Goal: Complete Application Form: Complete application form

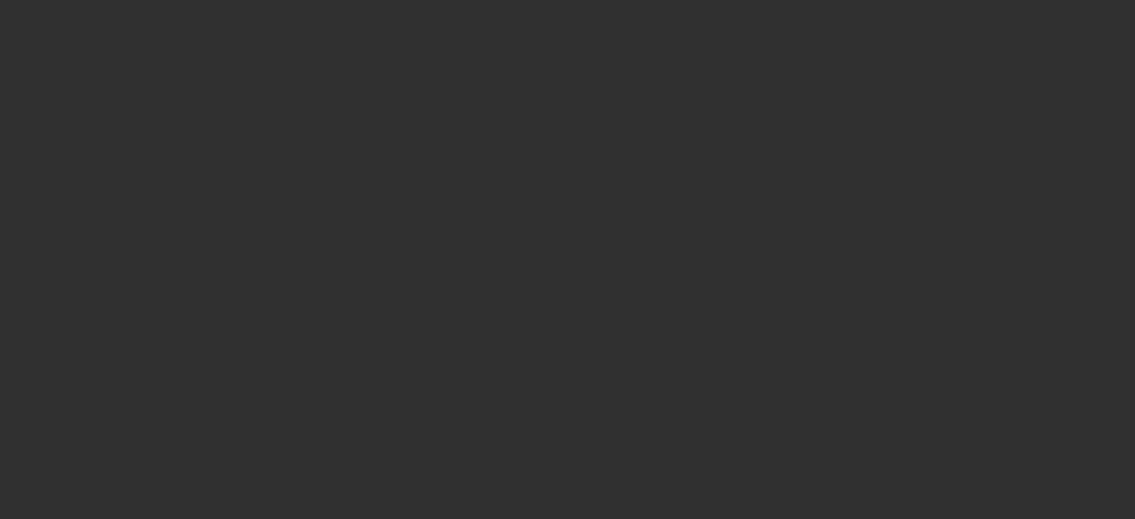
click at [266, 164] on div at bounding box center [567, 259] width 1135 height 519
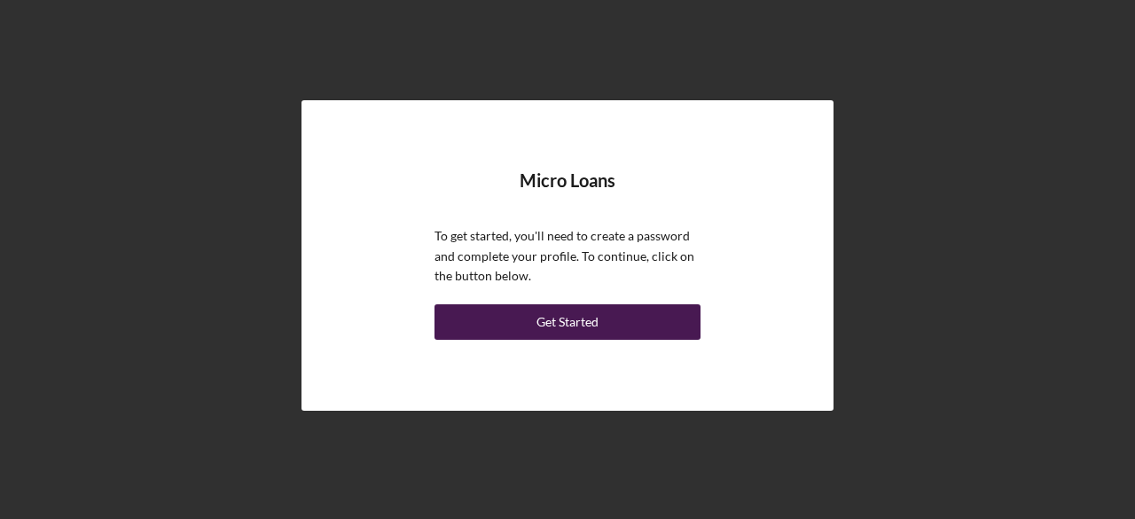
click at [486, 315] on button "Get Started" at bounding box center [567, 321] width 266 height 35
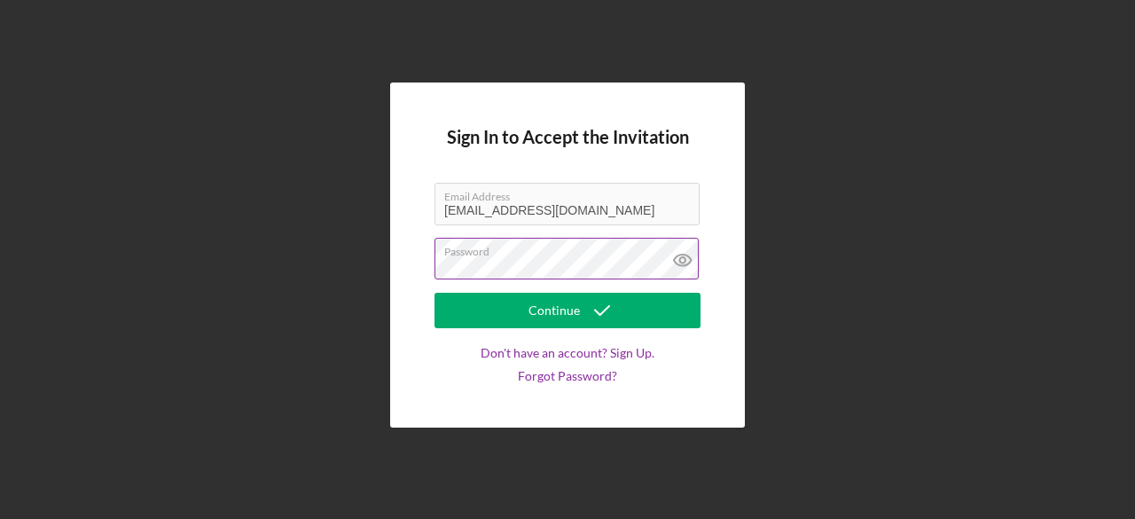
click at [677, 256] on icon at bounding box center [682, 260] width 17 height 12
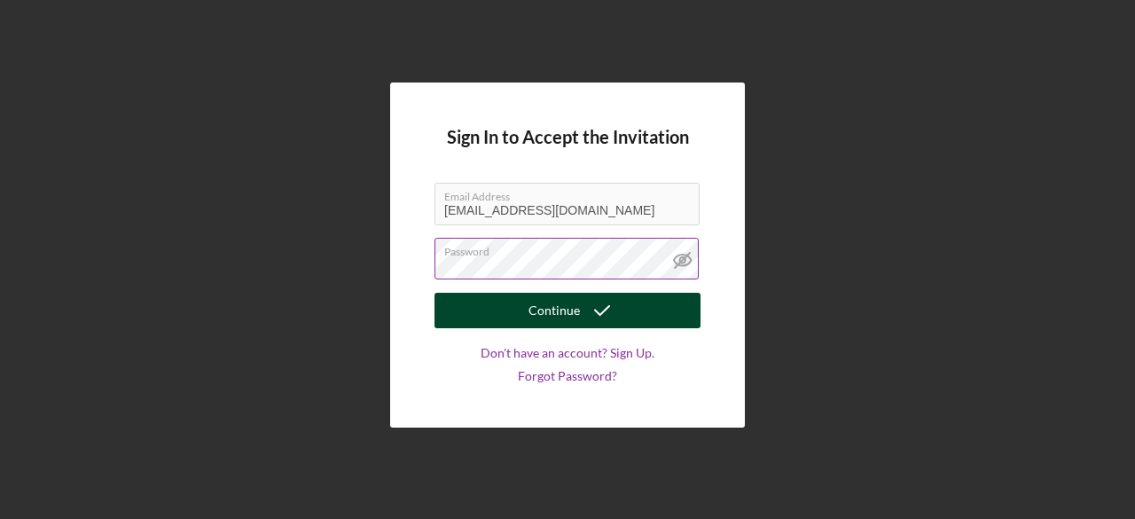
drag, startPoint x: 598, startPoint y: 300, endPoint x: 528, endPoint y: 311, distance: 70.1
click at [528, 311] on button "Continue" at bounding box center [567, 310] width 266 height 35
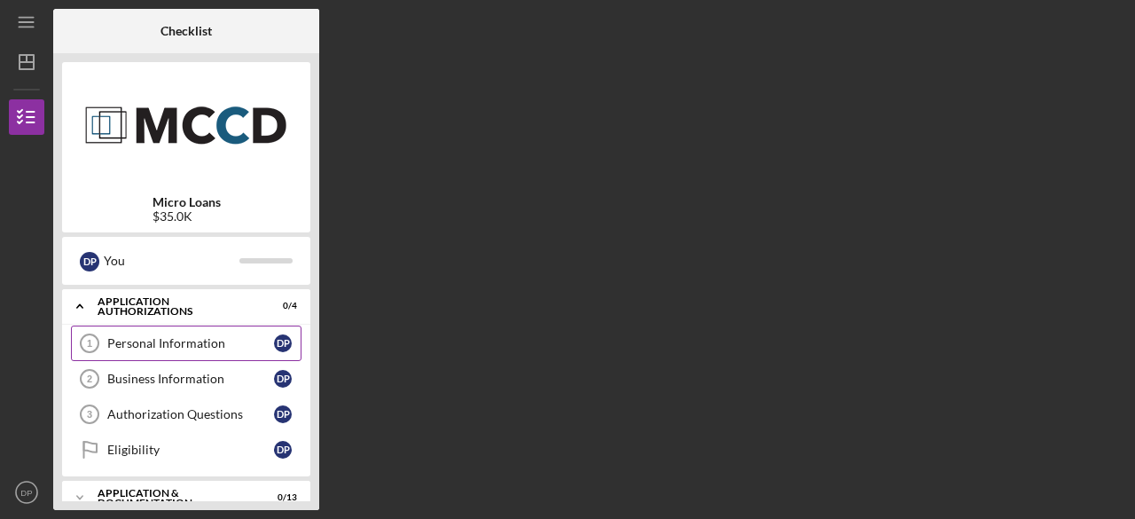
click at [203, 346] on div "Personal Information" at bounding box center [190, 343] width 167 height 14
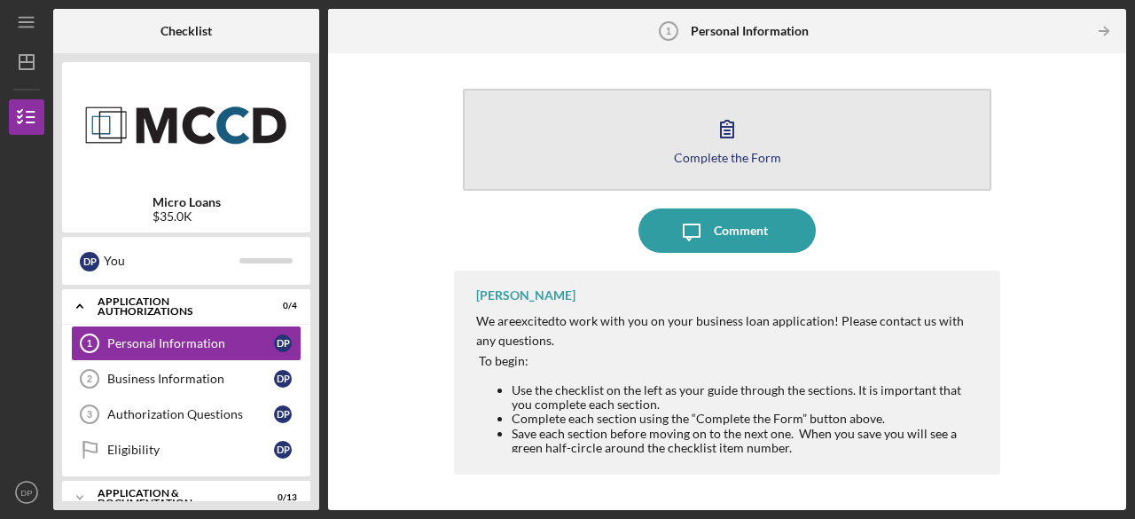
click at [795, 145] on button "Complete the Form Form" at bounding box center [727, 140] width 528 height 102
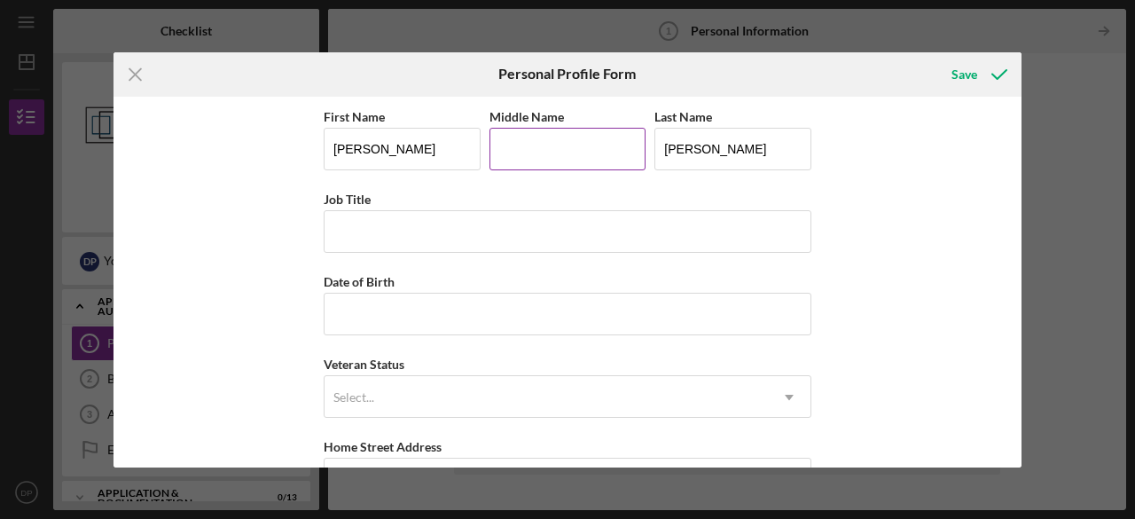
click at [515, 150] on input "Middle Name" at bounding box center [567, 149] width 157 height 43
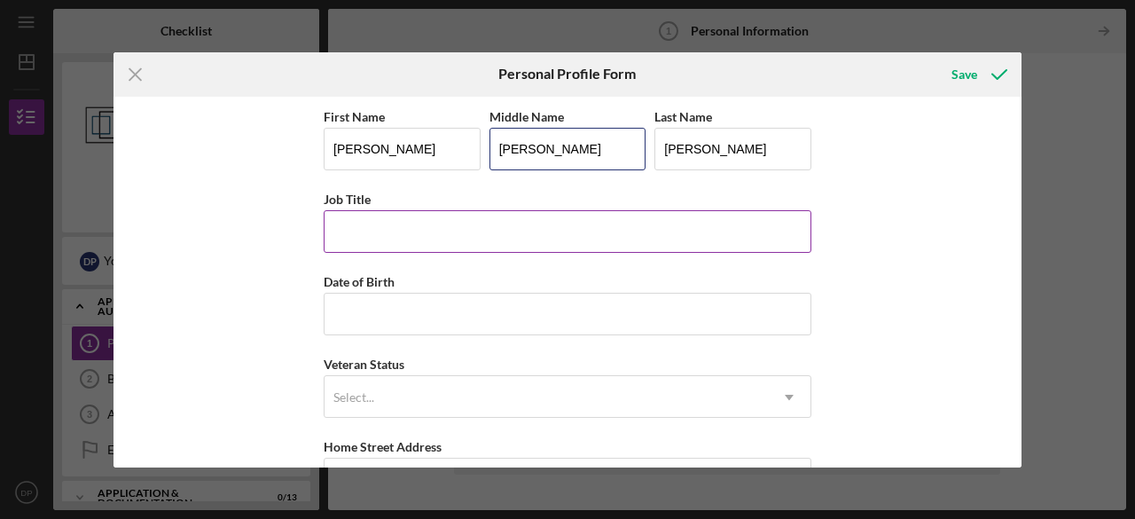
type input "[PERSON_NAME]"
click at [429, 237] on input "Job Title" at bounding box center [568, 231] width 488 height 43
type input "Owner"
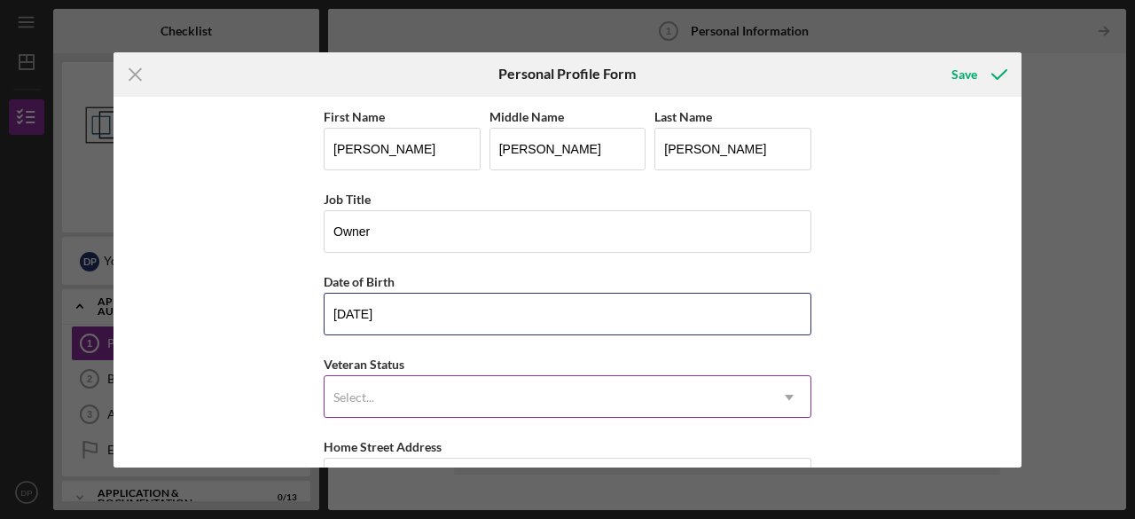
type input "[DATE]"
click at [433, 402] on div "Select..." at bounding box center [546, 397] width 443 height 41
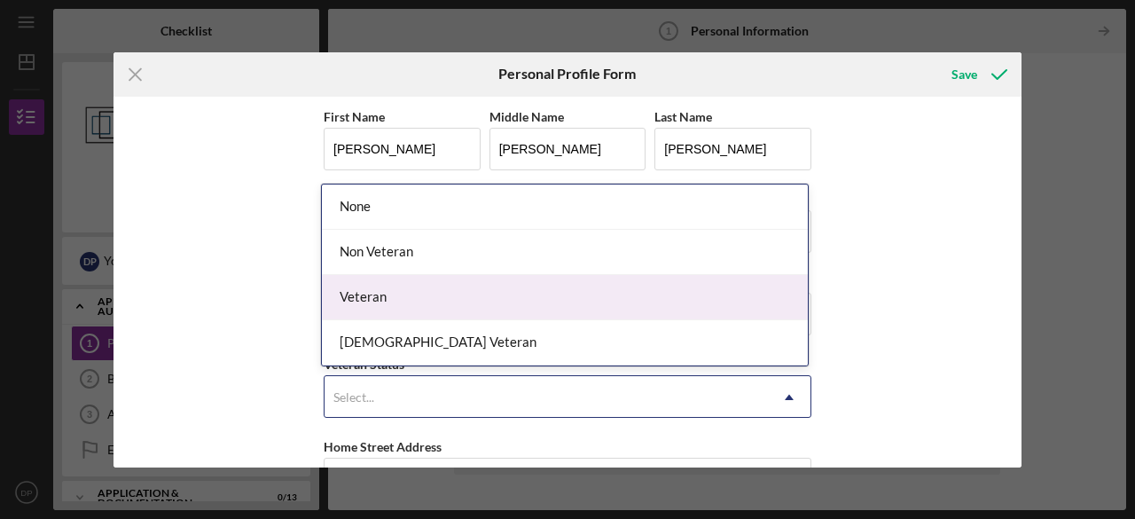
click at [388, 301] on div "Veteran" at bounding box center [565, 297] width 486 height 45
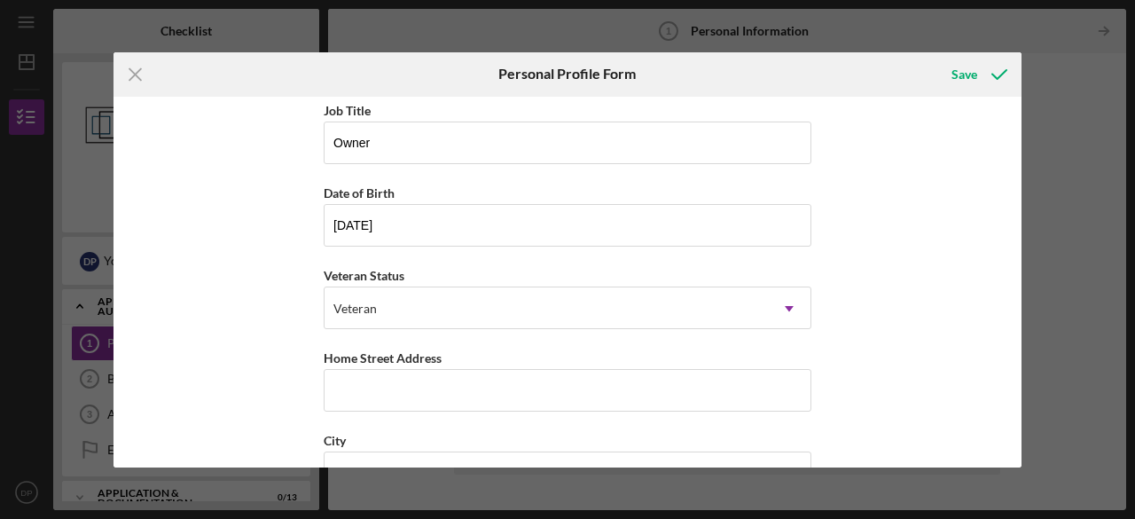
scroll to position [200, 0]
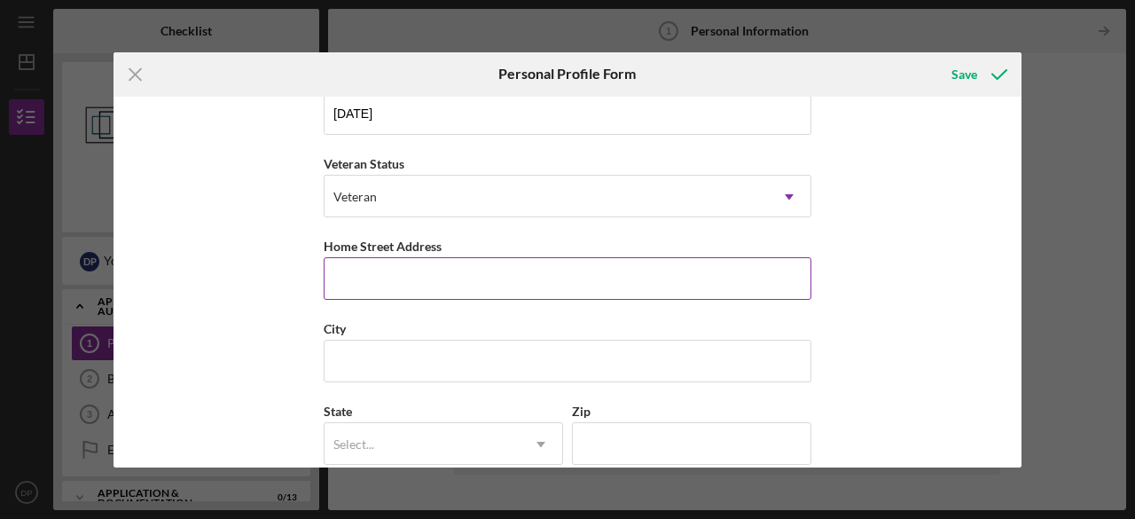
click at [708, 273] on input "Home Street Address" at bounding box center [568, 278] width 488 height 43
click at [708, 273] on input "[STREET_ADDRESS]" at bounding box center [568, 278] width 488 height 43
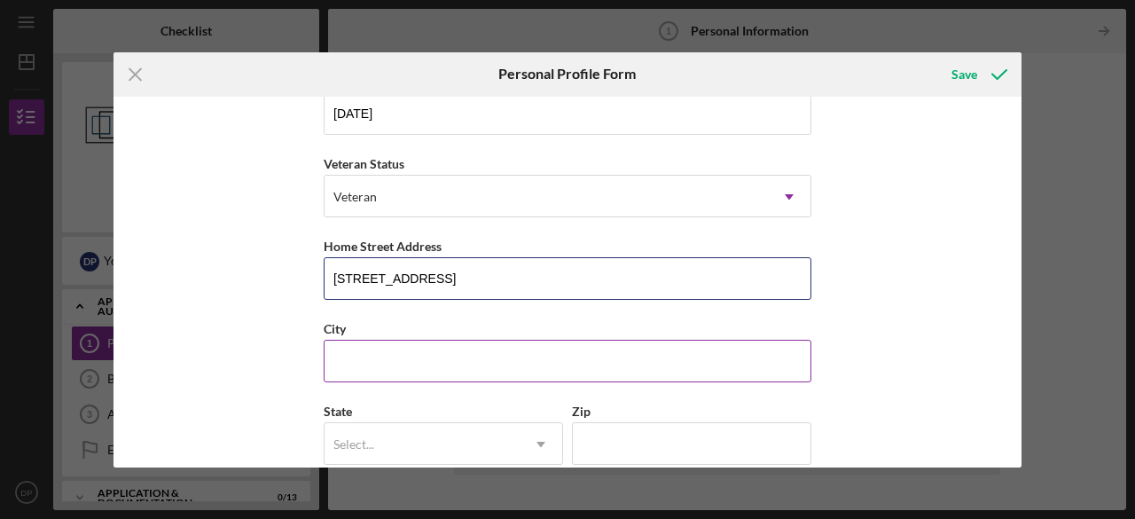
type input "[STREET_ADDRESS]"
click at [539, 347] on input "City" at bounding box center [568, 361] width 488 height 43
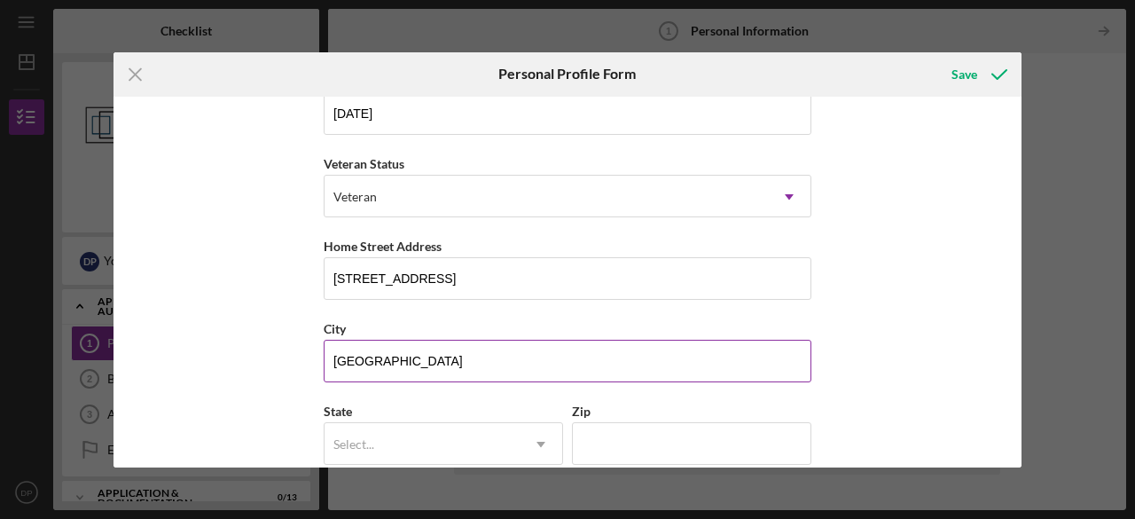
type input "[GEOGRAPHIC_DATA]"
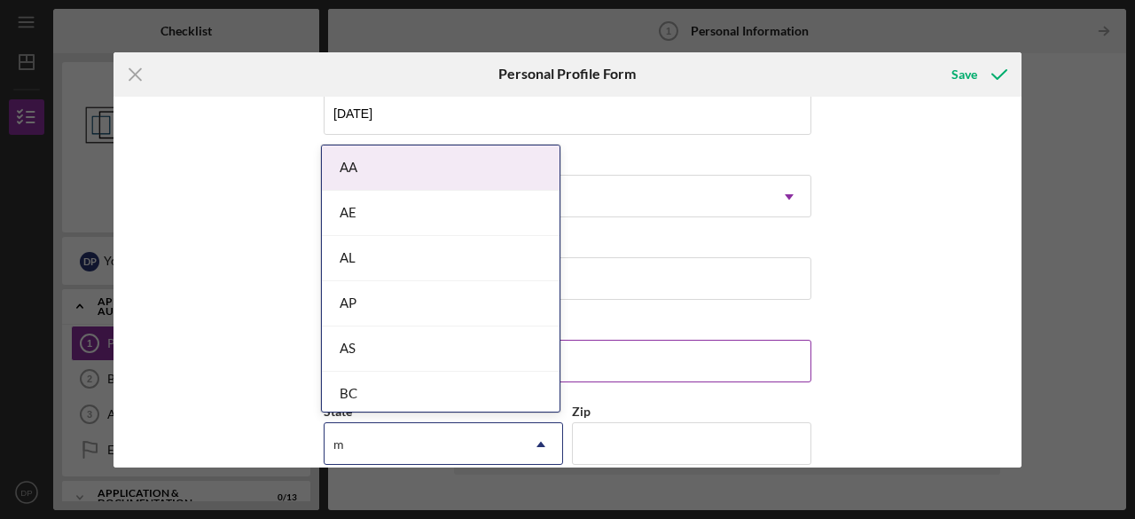
type input "mn"
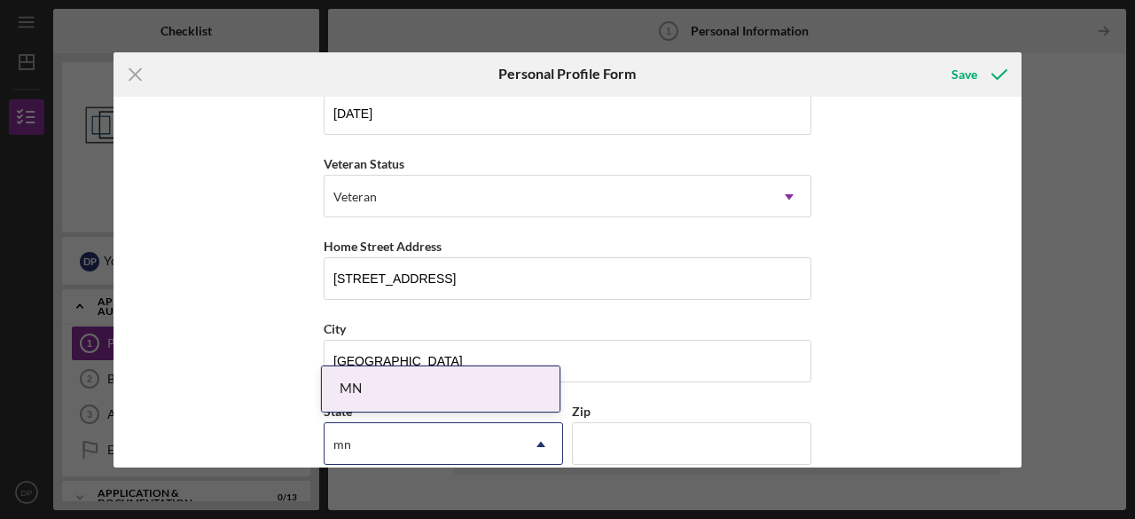
click at [516, 387] on div "MN" at bounding box center [441, 388] width 238 height 45
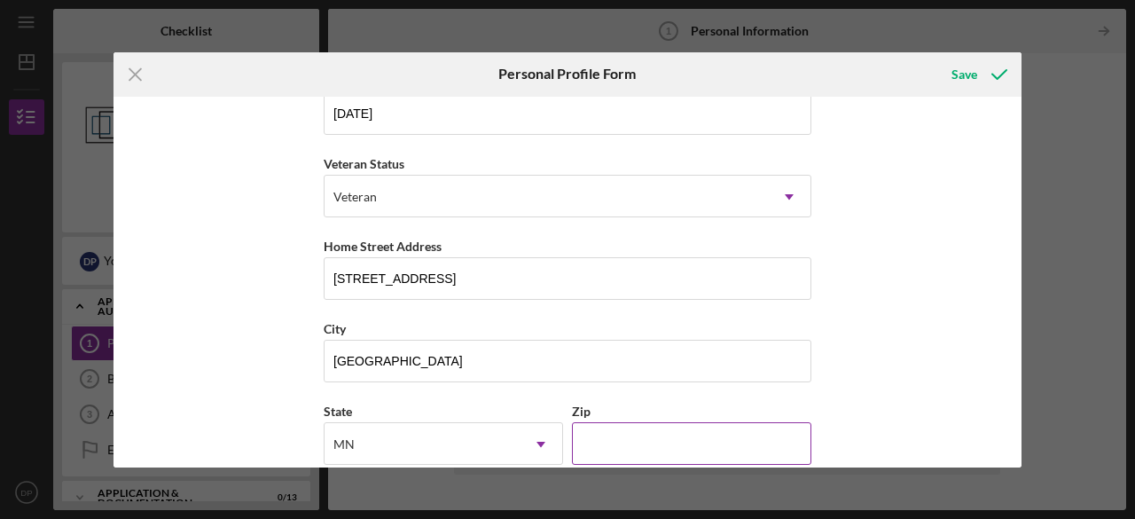
click at [615, 436] on input "Zip" at bounding box center [691, 443] width 239 height 43
type input "55411"
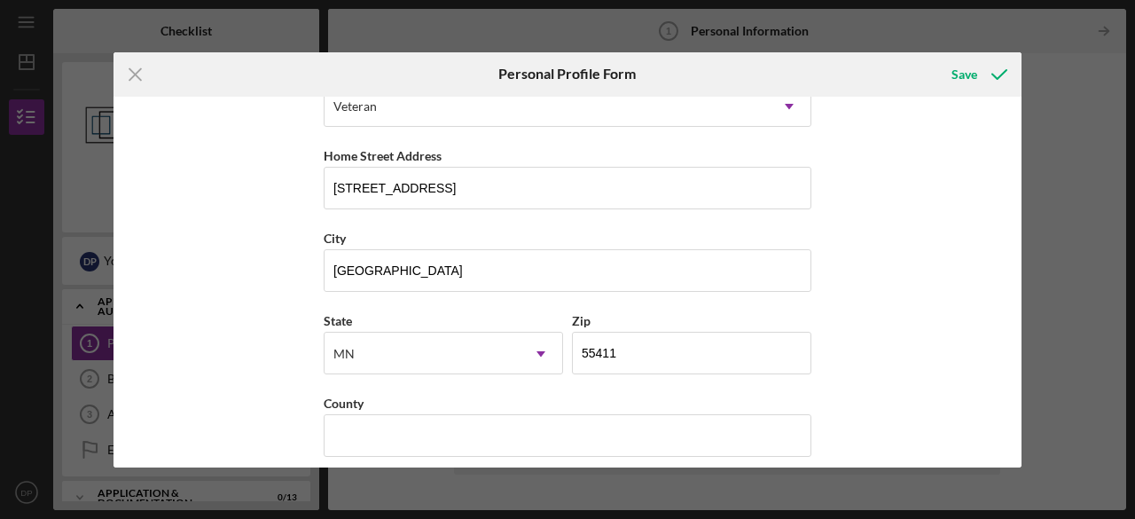
scroll to position [303, 0]
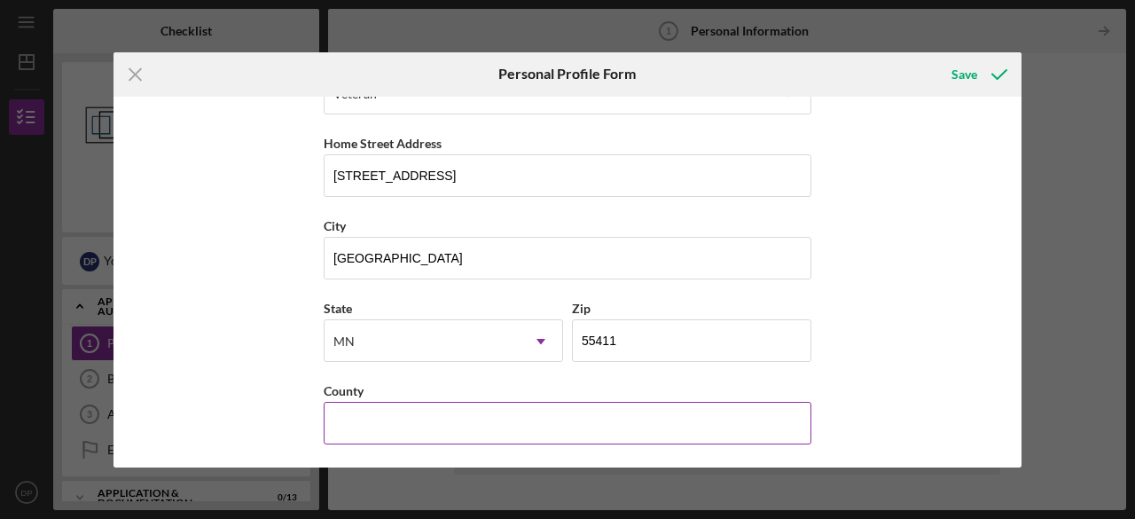
click at [610, 419] on input "County" at bounding box center [568, 423] width 488 height 43
type input "Hennepin"
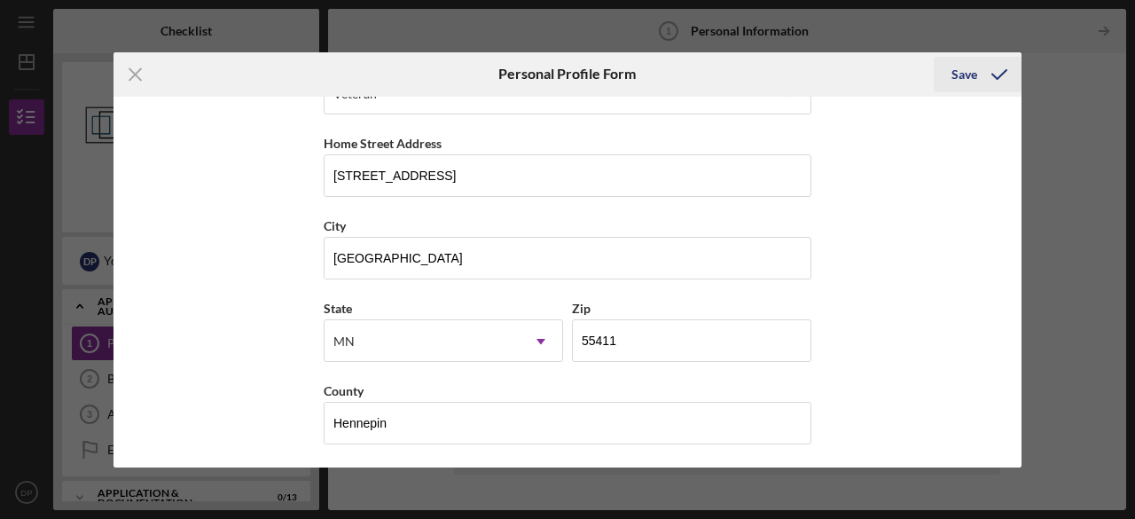
click at [982, 81] on icon "submit" at bounding box center [999, 74] width 44 height 44
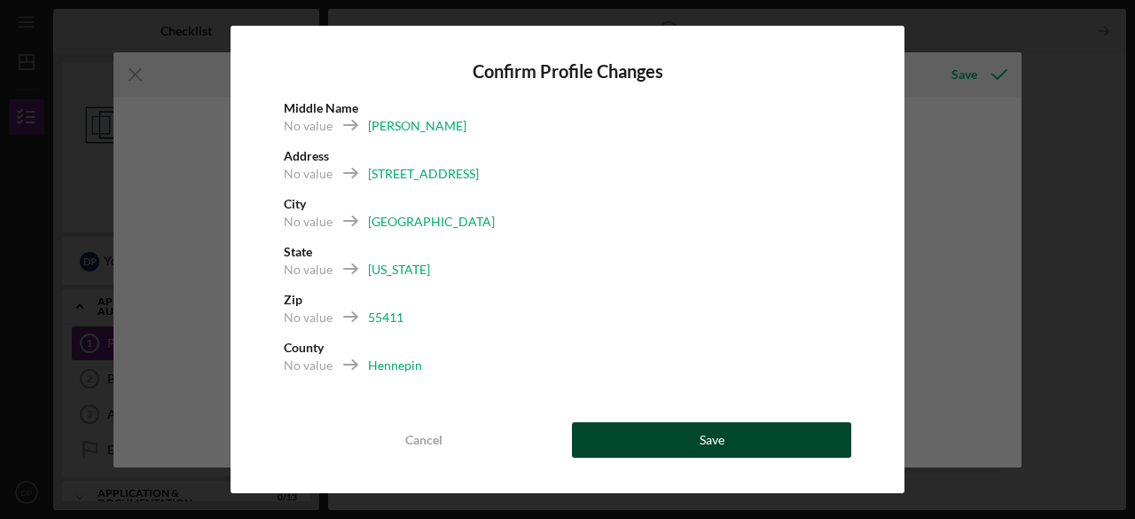
click at [661, 435] on button "Save" at bounding box center [711, 439] width 279 height 35
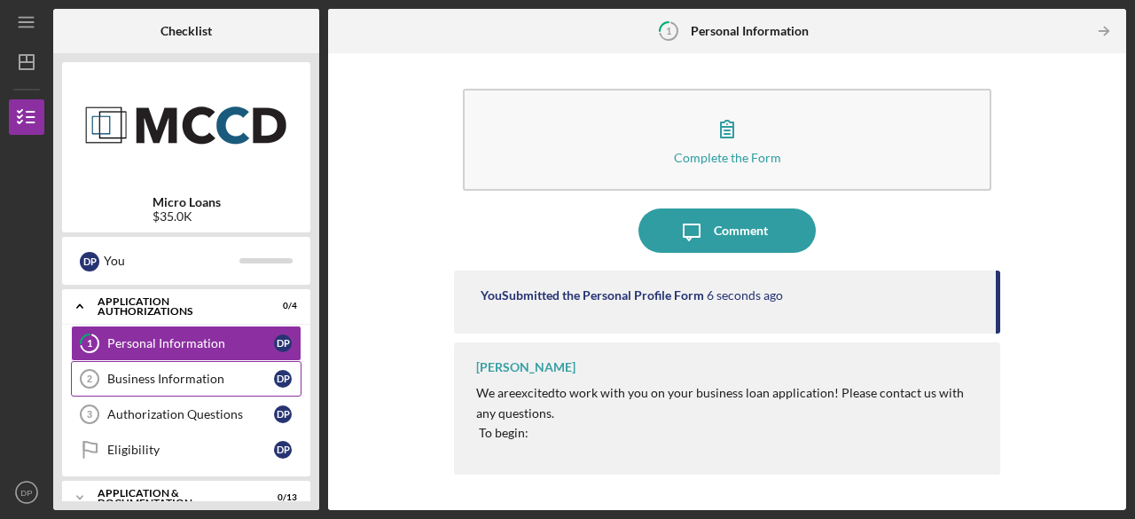
click at [188, 388] on link "Business Information 2 Business Information D P" at bounding box center [186, 378] width 231 height 35
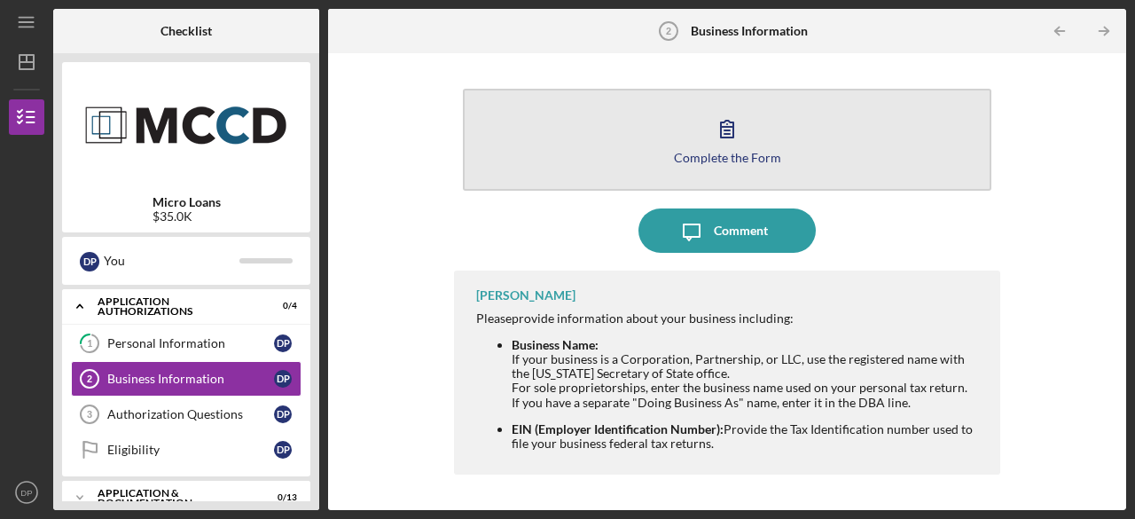
click at [700, 162] on div "Complete the Form" at bounding box center [727, 157] width 107 height 13
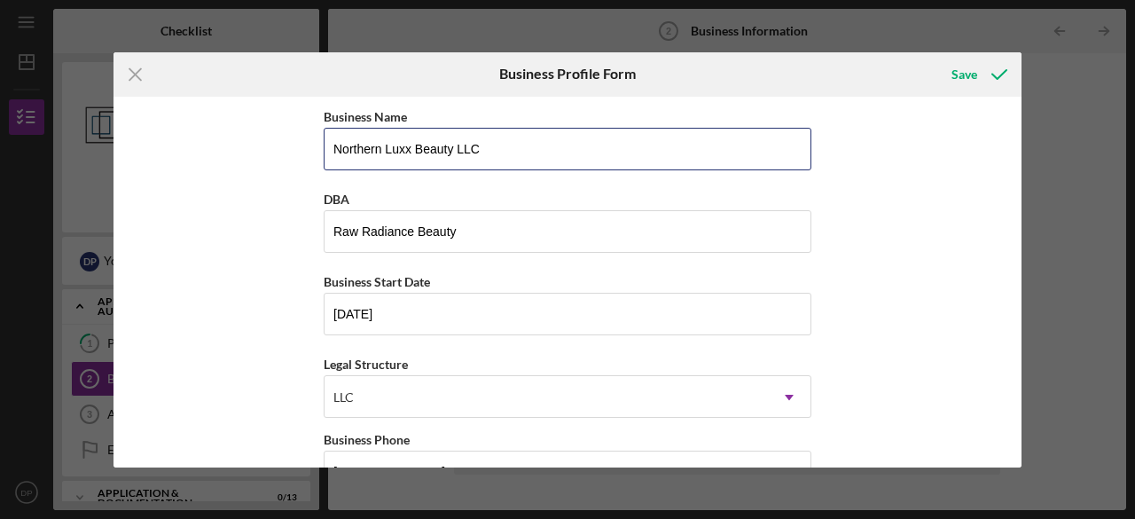
drag, startPoint x: 665, startPoint y: 155, endPoint x: 309, endPoint y: 153, distance: 356.5
click at [309, 153] on div "Business Name Northern Luxx Beauty LLC DBA Raw Radiance Beauty Business Start D…" at bounding box center [568, 282] width 908 height 371
type input "Raw Radiance Beauty Inc"
click at [278, 214] on div "Business Name Raw Radiance Beauty Inc DBA Raw Radiance Beauty Business Start Da…" at bounding box center [568, 282] width 908 height 371
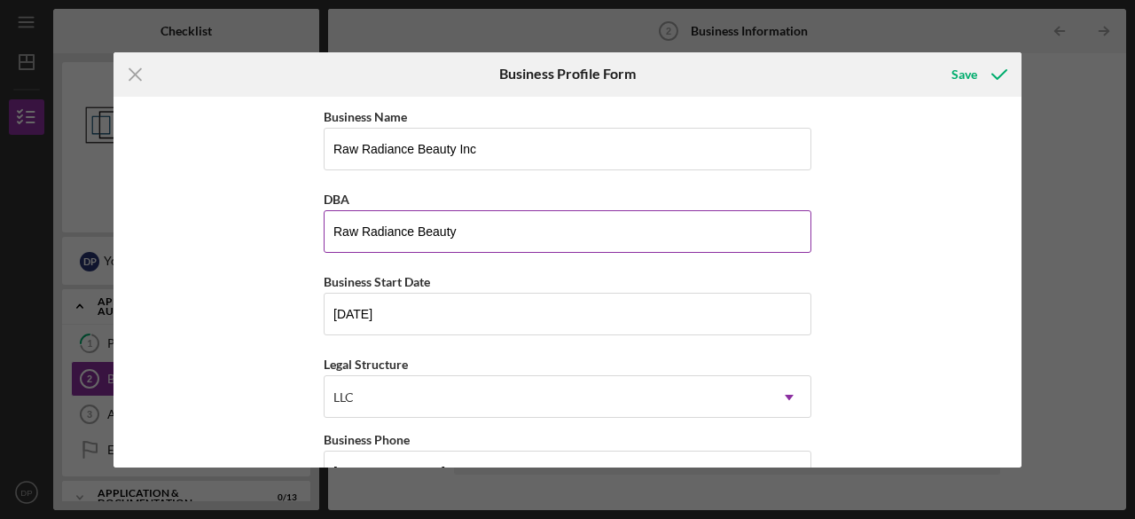
click at [415, 237] on input "Raw Radiance Beauty" at bounding box center [568, 231] width 488 height 43
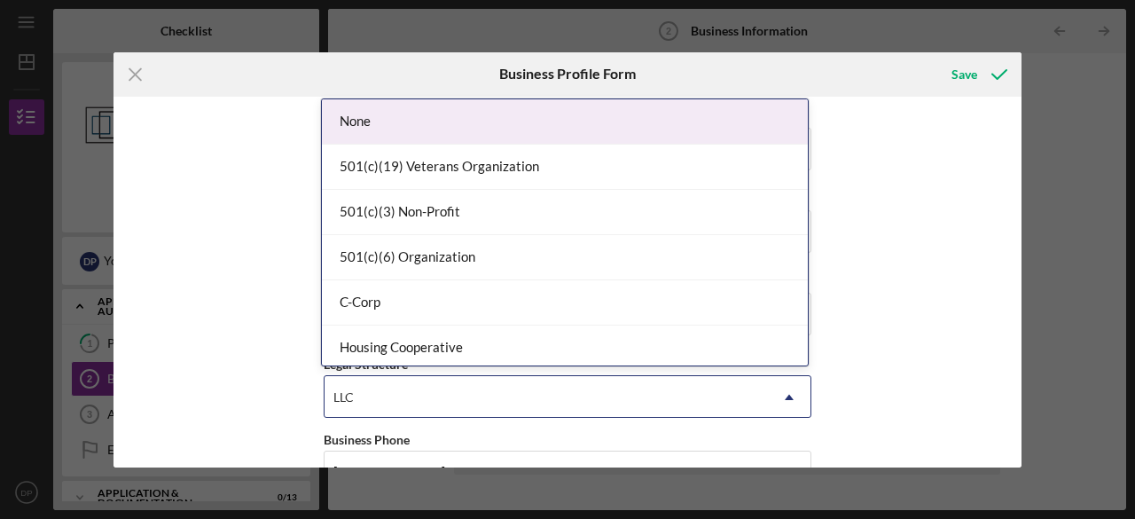
click at [497, 401] on div "LLC" at bounding box center [546, 397] width 443 height 41
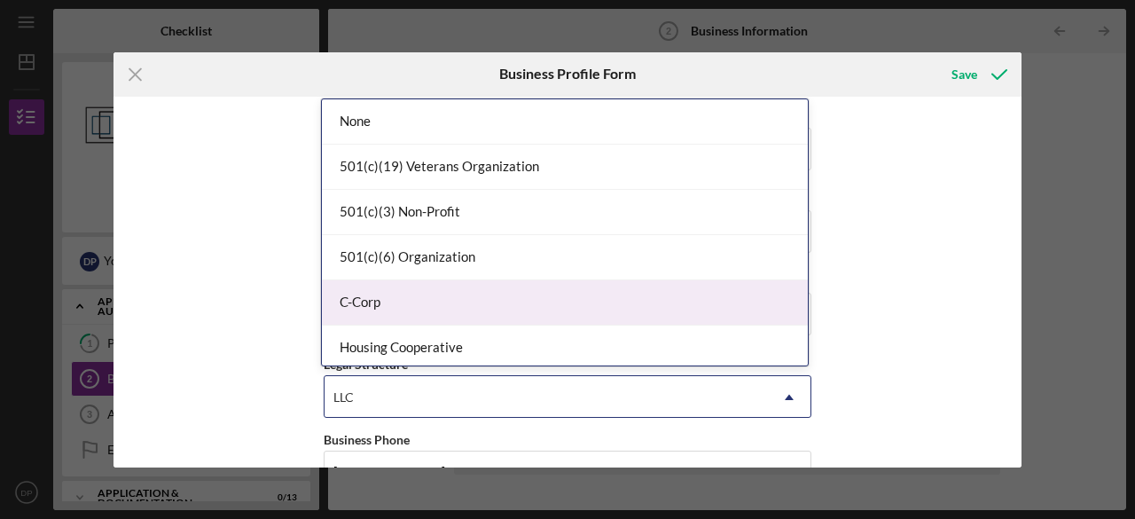
click at [421, 304] on div "C-Corp" at bounding box center [565, 302] width 486 height 45
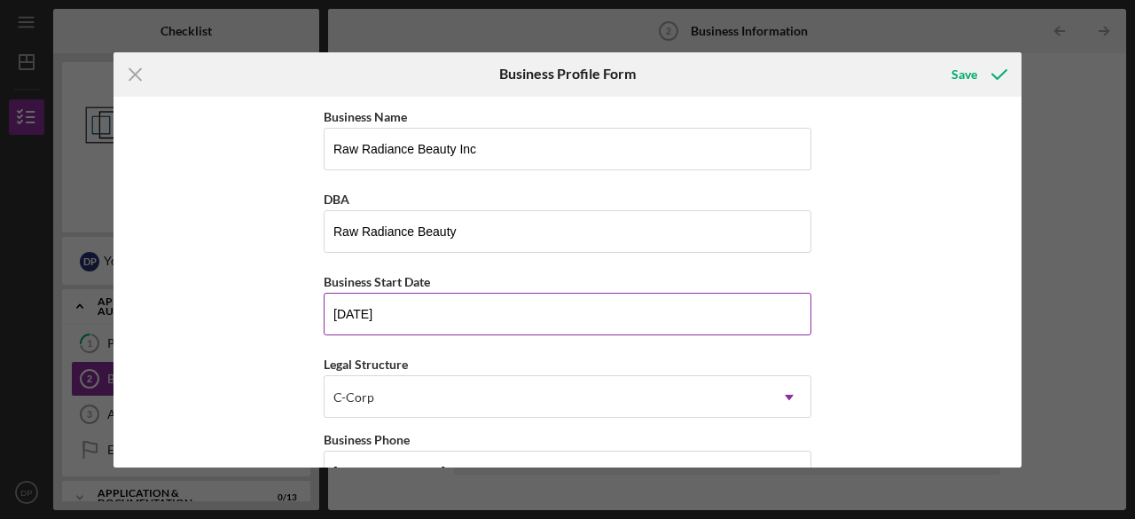
click at [450, 311] on input "[DATE]" at bounding box center [568, 314] width 488 height 43
type input "[DATE]"
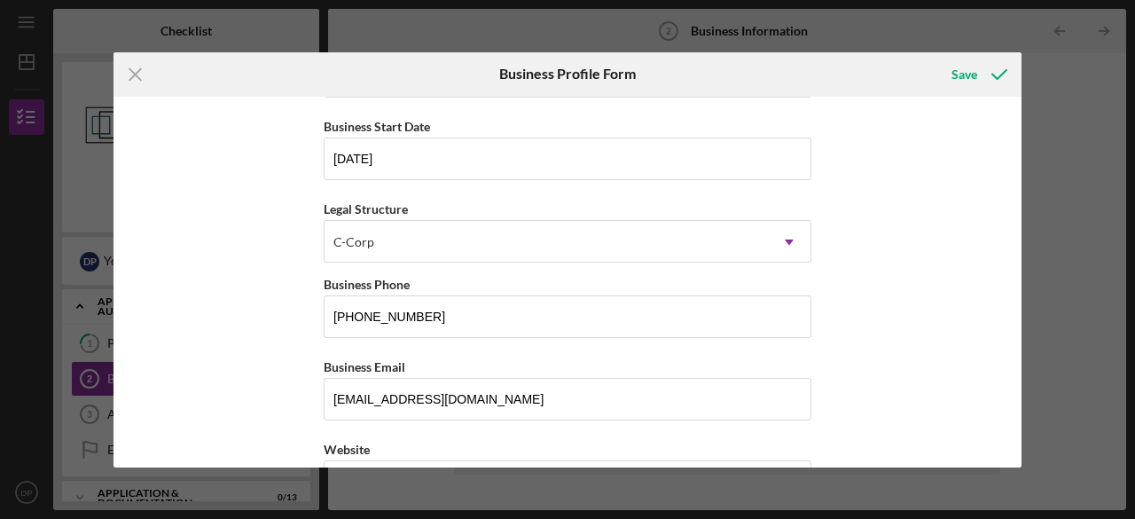
scroll to position [149, 0]
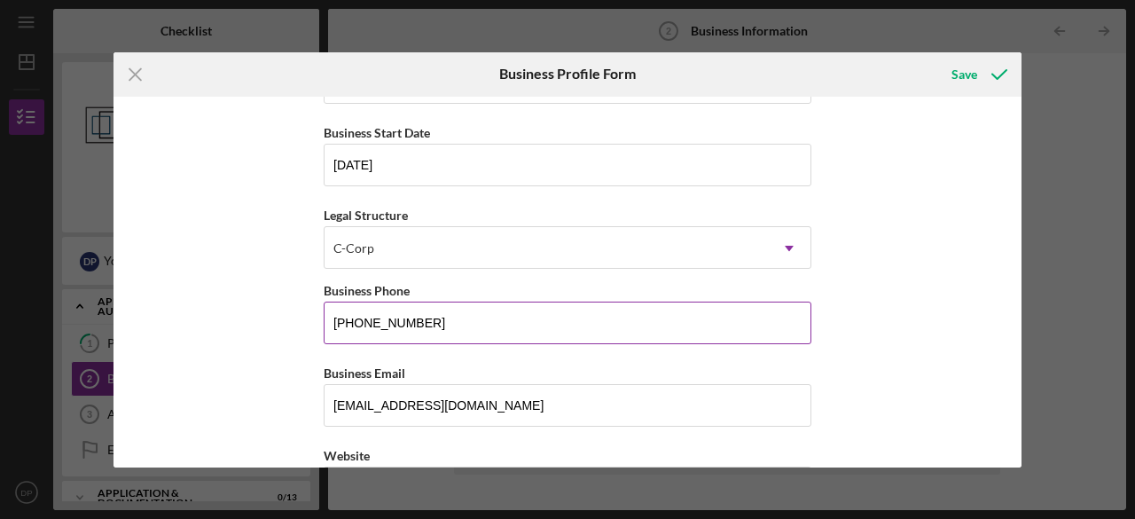
click at [498, 325] on input "[PHONE_NUMBER]" at bounding box center [568, 322] width 488 height 43
type input "[PHONE_NUMBER]"
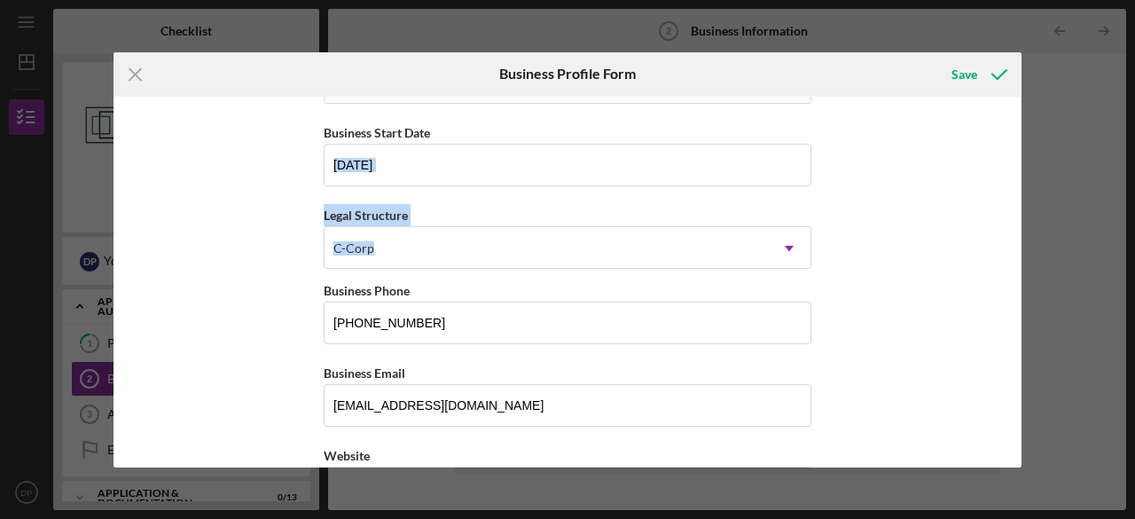
drag, startPoint x: 1014, startPoint y: 173, endPoint x: 1029, endPoint y: 225, distance: 54.7
click at [1029, 225] on div "Icon/Menu Close Business Profile Form Save Business Name Raw Radiance Beauty In…" at bounding box center [567, 259] width 1135 height 519
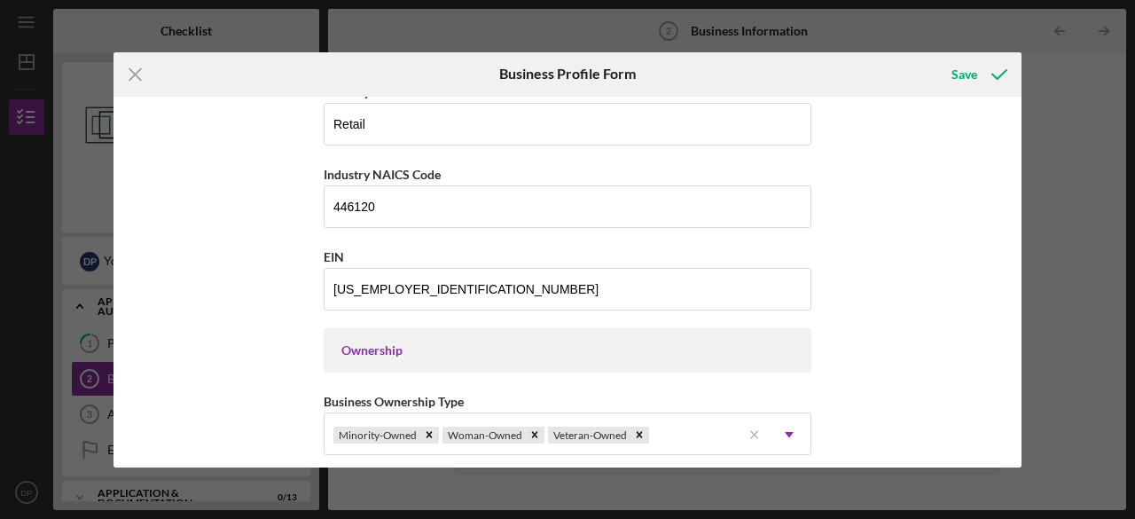
scroll to position [599, 0]
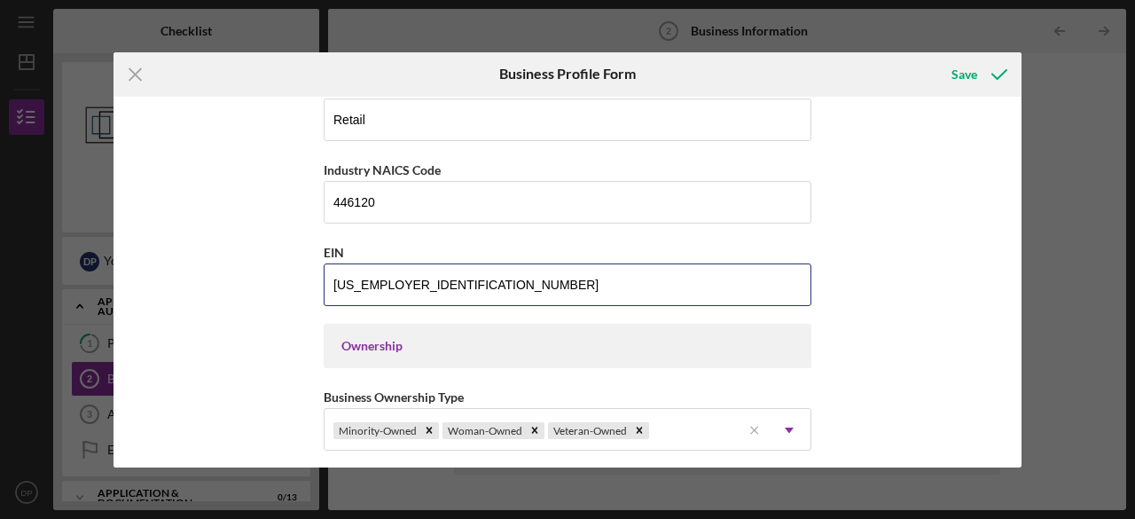
drag, startPoint x: 468, startPoint y: 287, endPoint x: 96, endPoint y: 252, distance: 374.1
click at [96, 252] on div "Icon/Menu Close Business Profile Form Save Business Name Raw Radiance Beauty In…" at bounding box center [567, 259] width 1135 height 519
paste input "[US_EMPLOYER_IDENTIFICATION_NUMBER]"
type input "[US_EMPLOYER_IDENTIFICATION_NUMBER]"
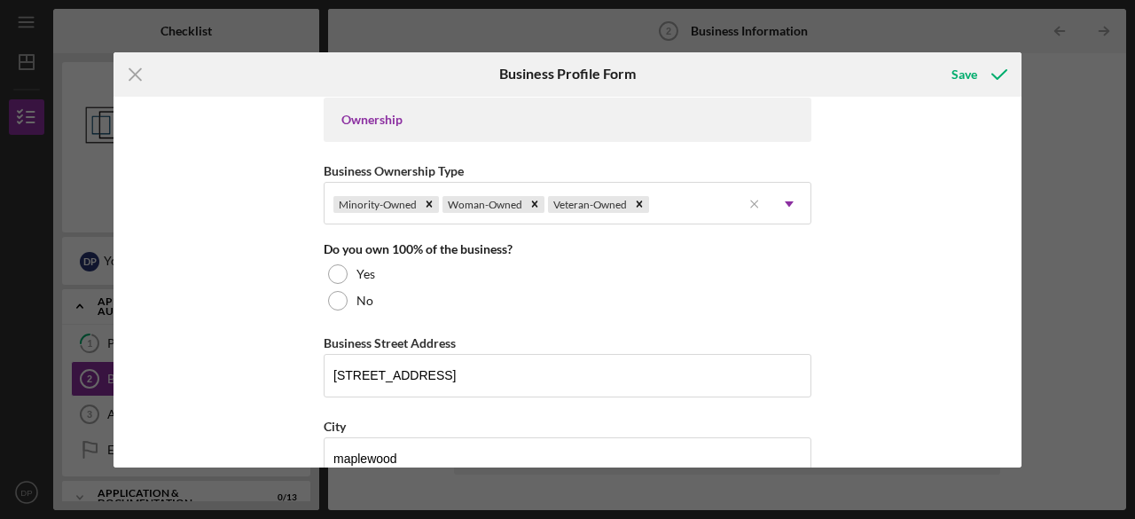
scroll to position [842, 0]
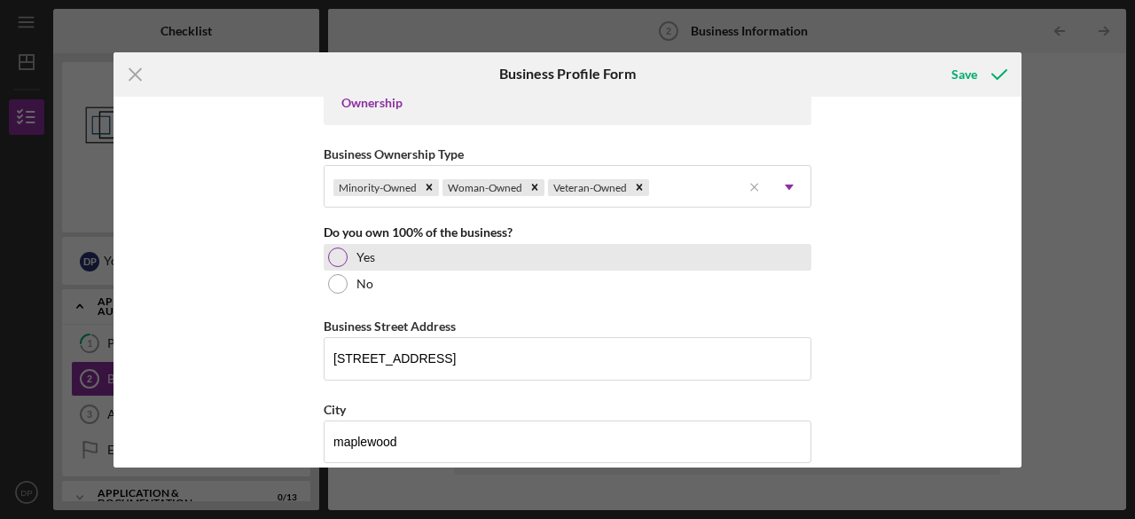
click at [433, 261] on div "Yes" at bounding box center [568, 257] width 488 height 27
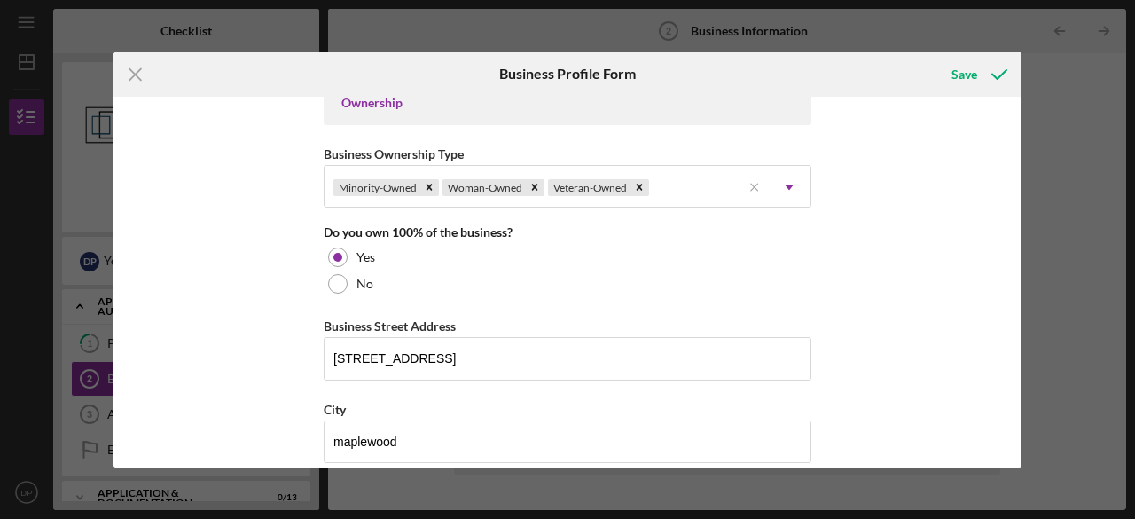
drag, startPoint x: 1022, startPoint y: 306, endPoint x: 1025, endPoint y: 335, distance: 29.5
click at [1025, 335] on div "Icon/Menu Close Business Profile Form Save Business Name Raw Radiance Beauty In…" at bounding box center [567, 259] width 1135 height 519
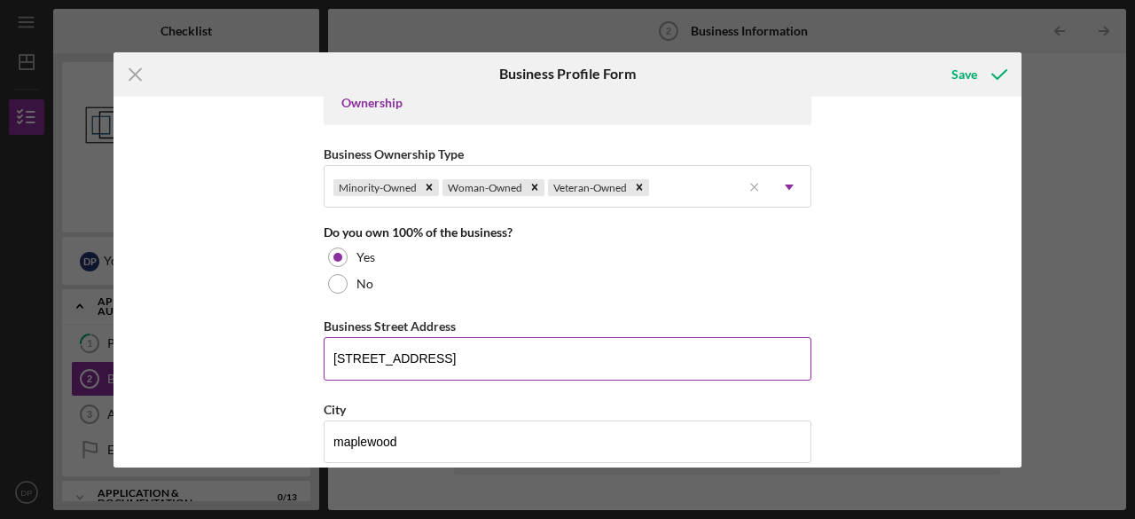
click at [671, 348] on input "[STREET_ADDRESS]" at bounding box center [568, 358] width 488 height 43
type input "[STREET_ADDRESS]"
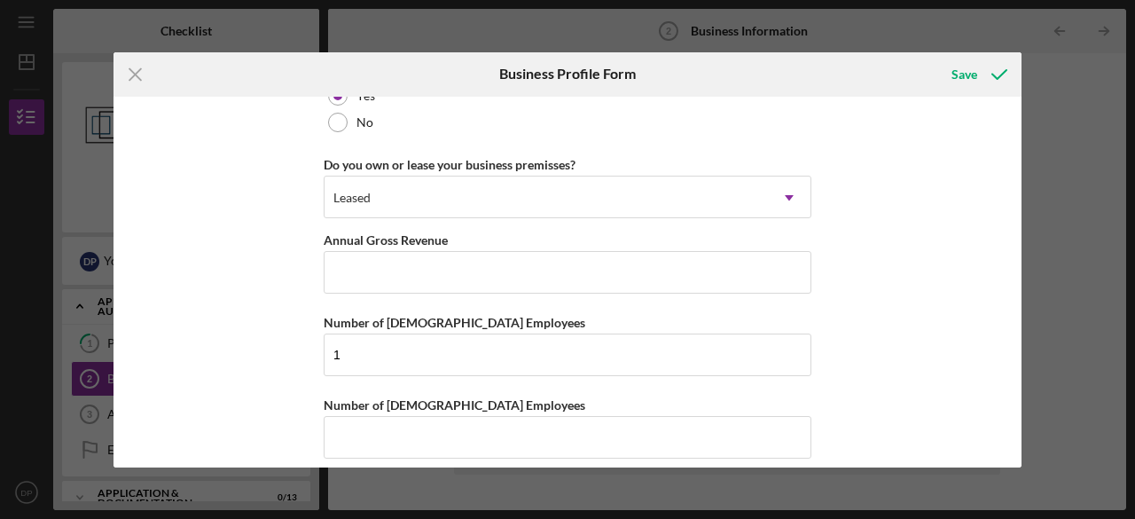
scroll to position [1433, 0]
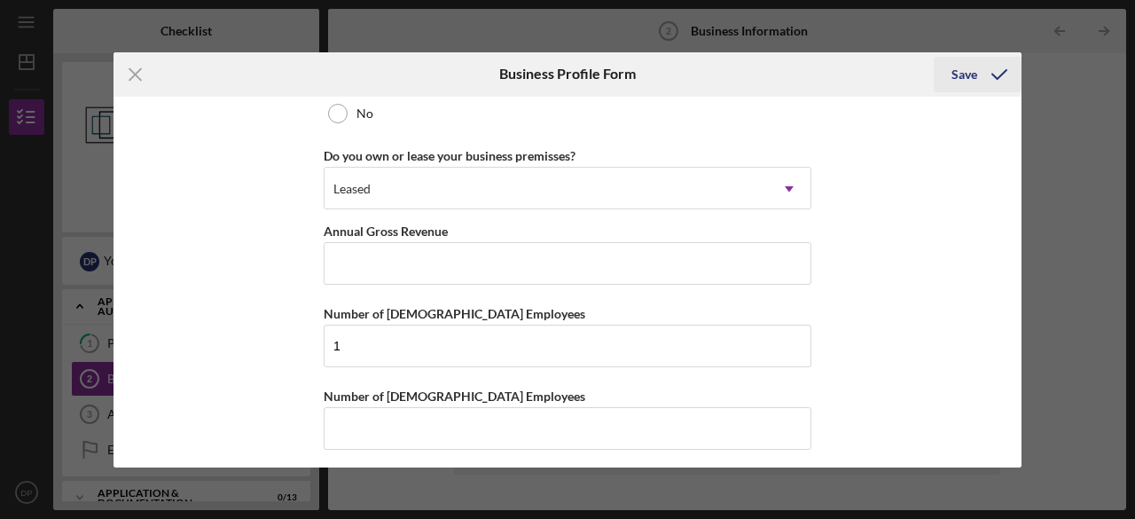
click at [956, 70] on div "Save" at bounding box center [964, 74] width 26 height 35
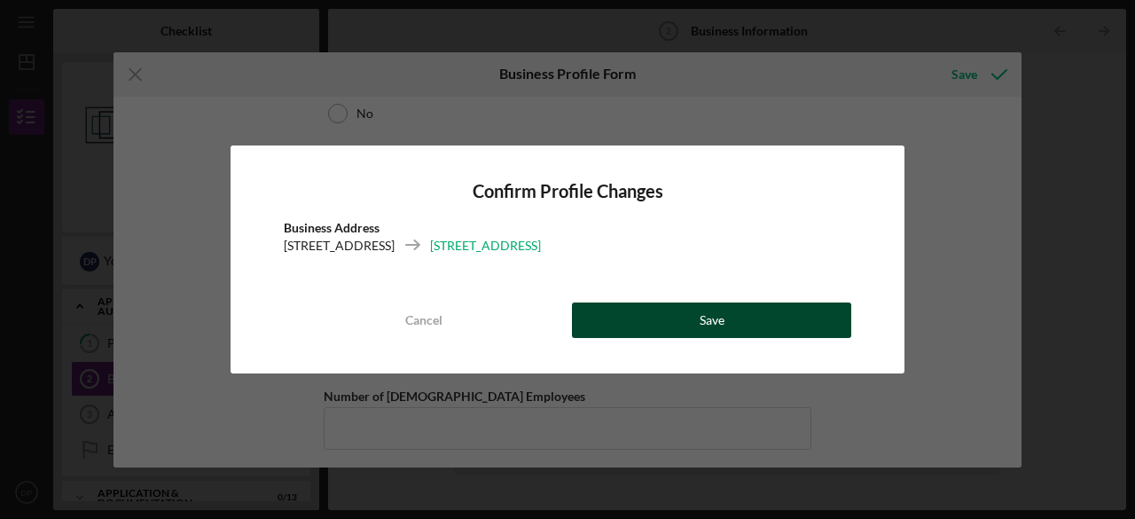
click at [718, 331] on div "Save" at bounding box center [712, 319] width 25 height 35
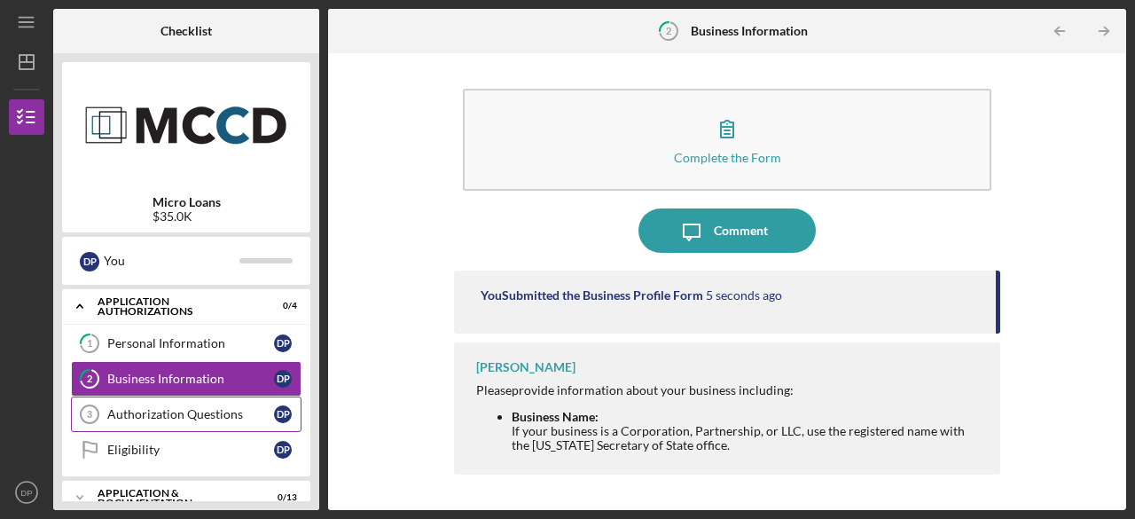
click at [119, 420] on link "Authorization Questions 3 Authorization Questions D P" at bounding box center [186, 413] width 231 height 35
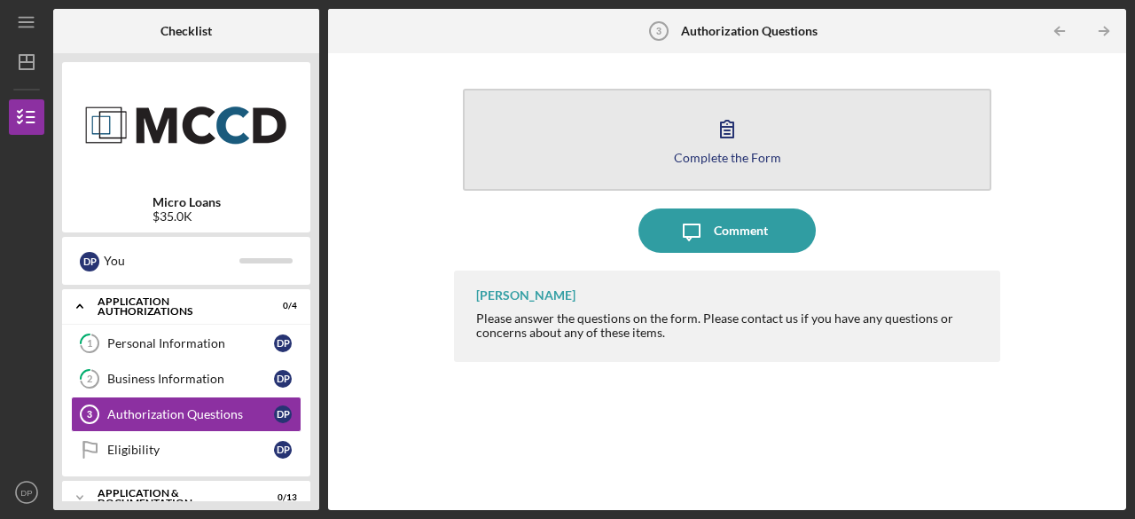
click at [789, 130] on button "Complete the Form Form" at bounding box center [727, 140] width 528 height 102
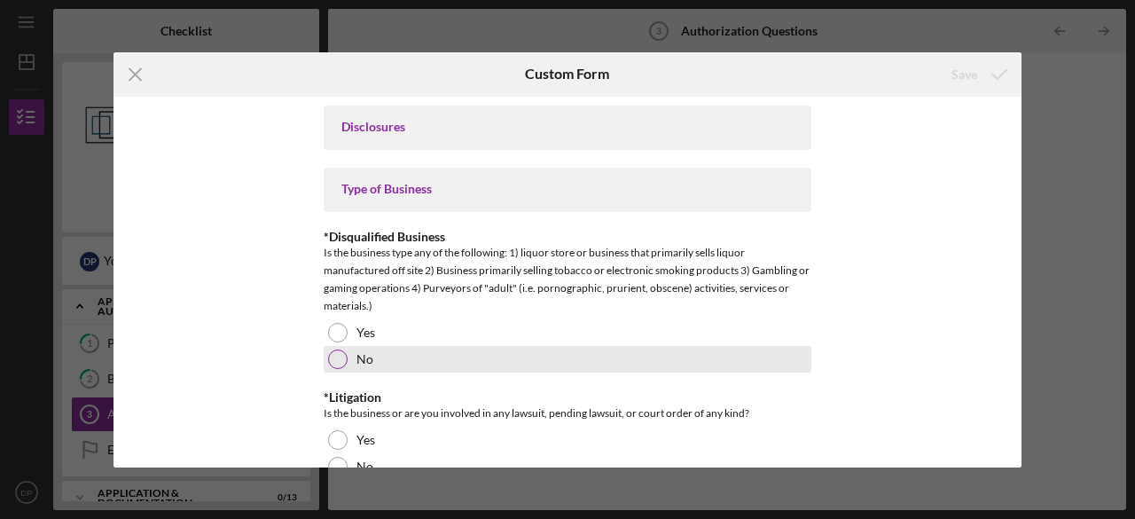
click at [414, 352] on div "No" at bounding box center [568, 359] width 488 height 27
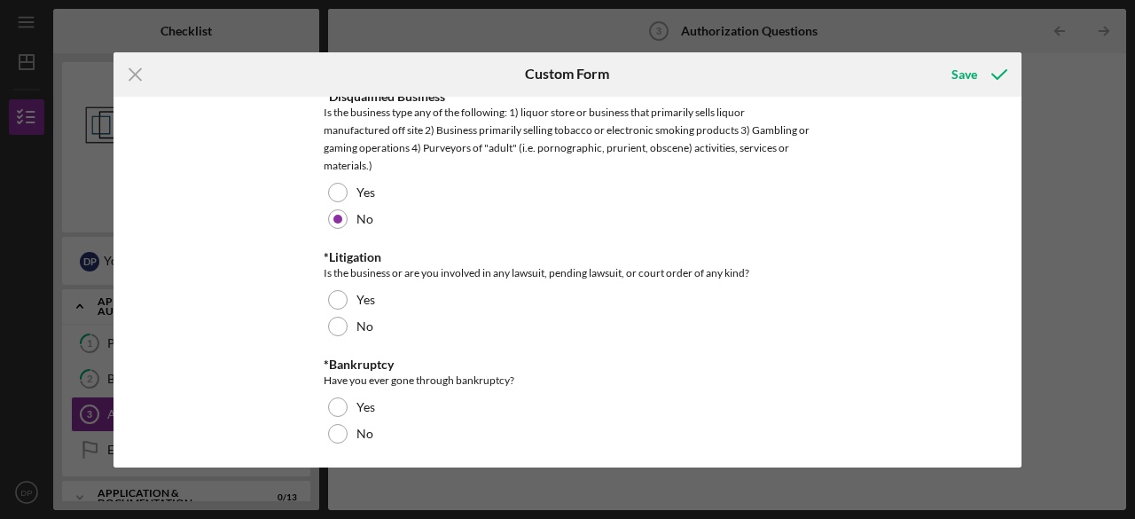
scroll to position [162, 0]
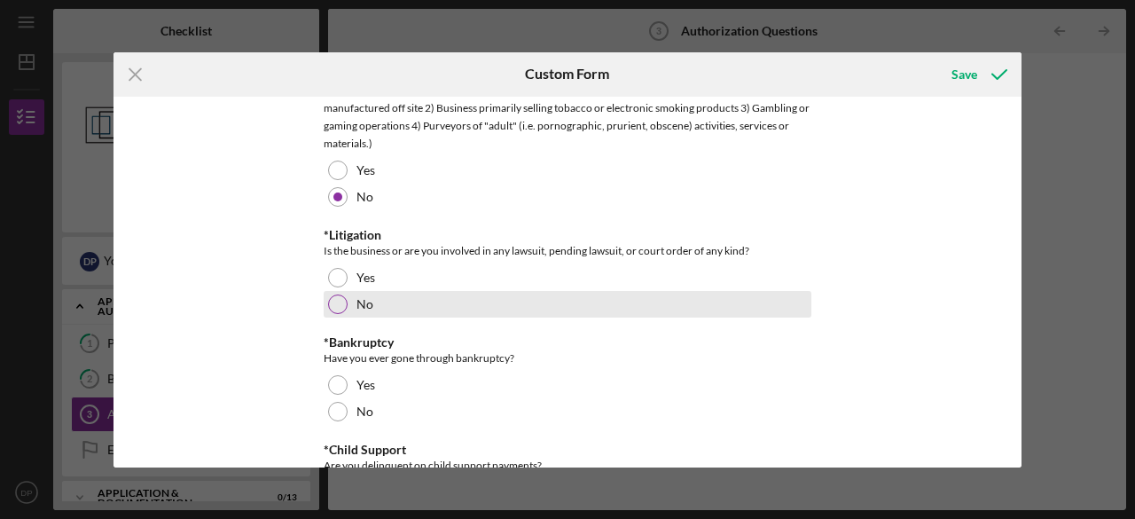
click at [346, 308] on div "No" at bounding box center [568, 304] width 488 height 27
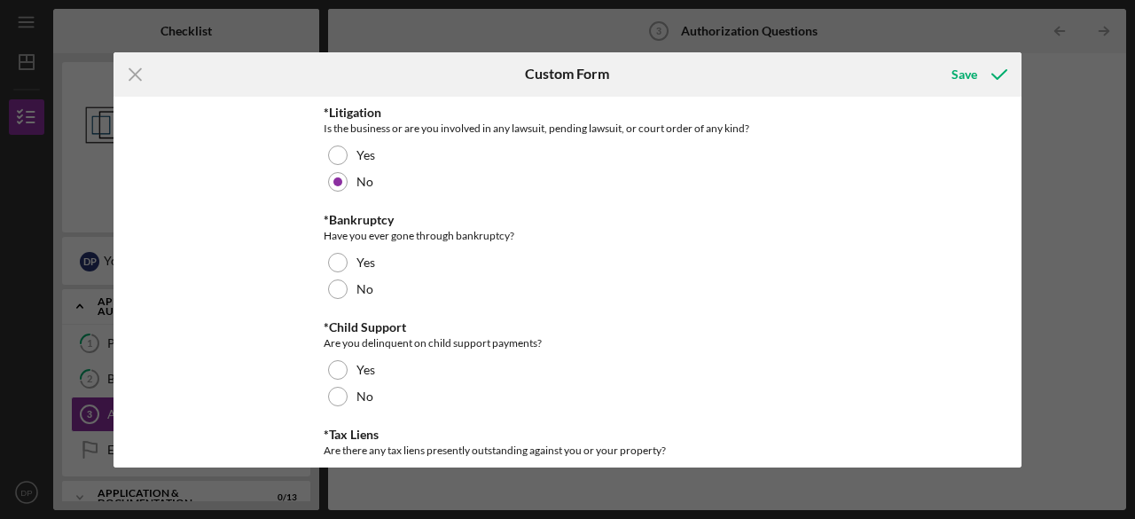
scroll to position [290, 0]
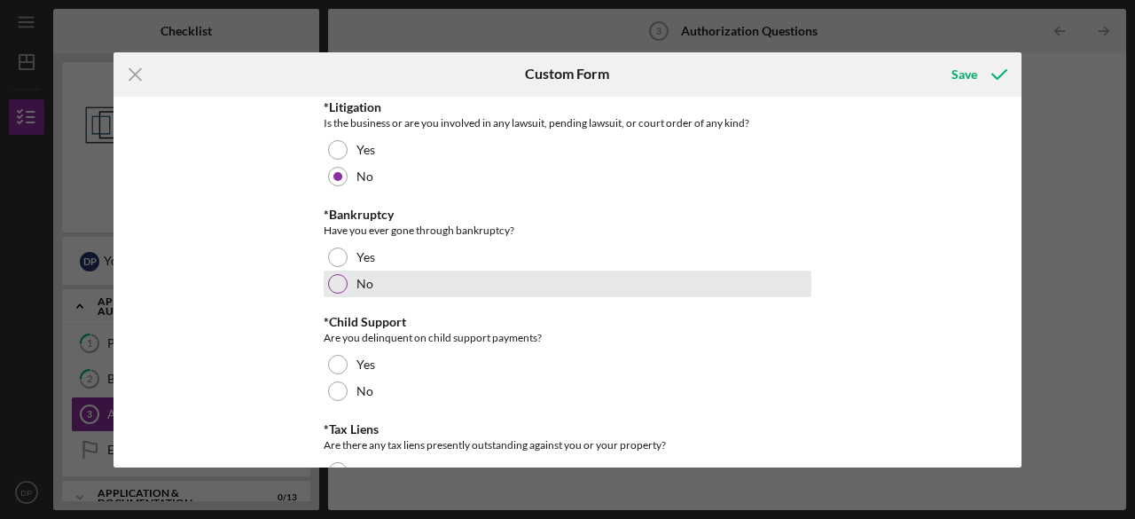
click at [389, 273] on div "No" at bounding box center [568, 283] width 488 height 27
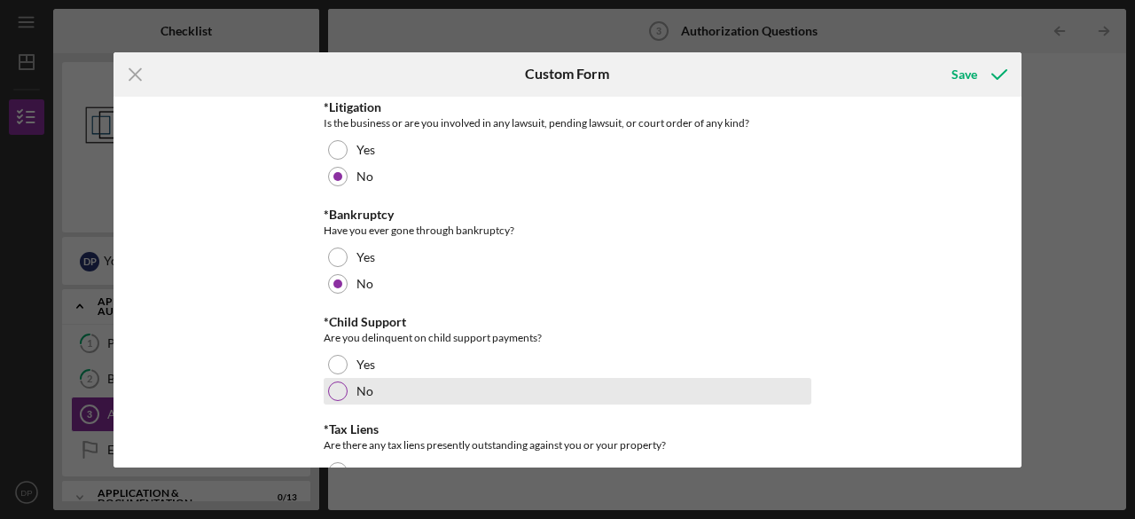
click at [336, 393] on div at bounding box center [338, 391] width 20 height 20
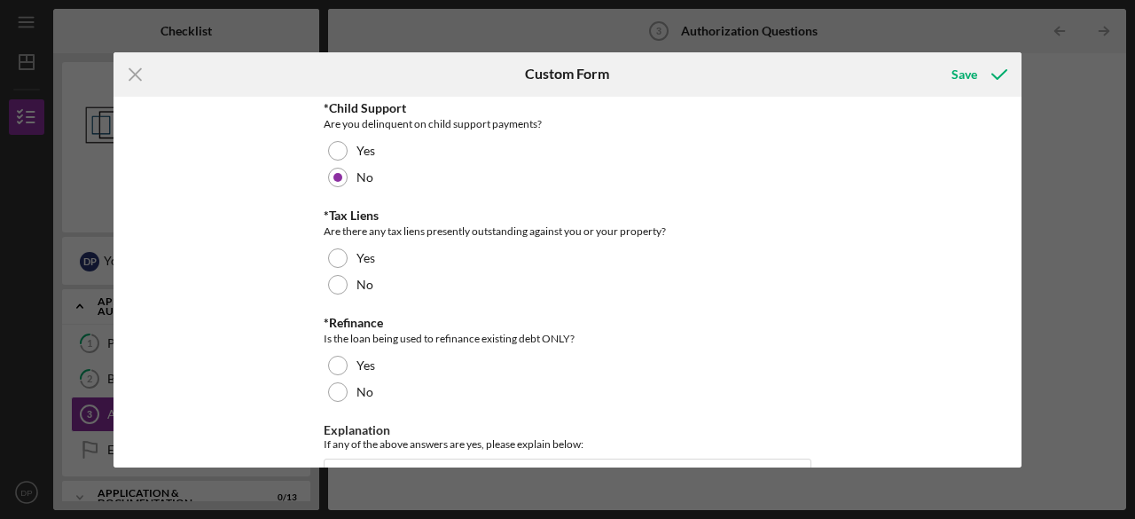
scroll to position [513, 0]
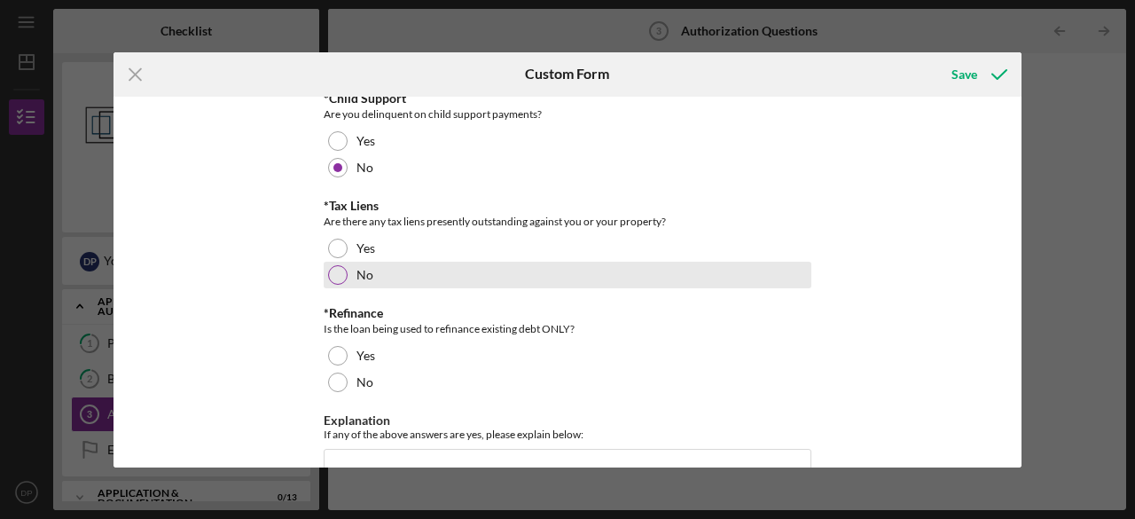
click at [421, 276] on div "No" at bounding box center [568, 275] width 488 height 27
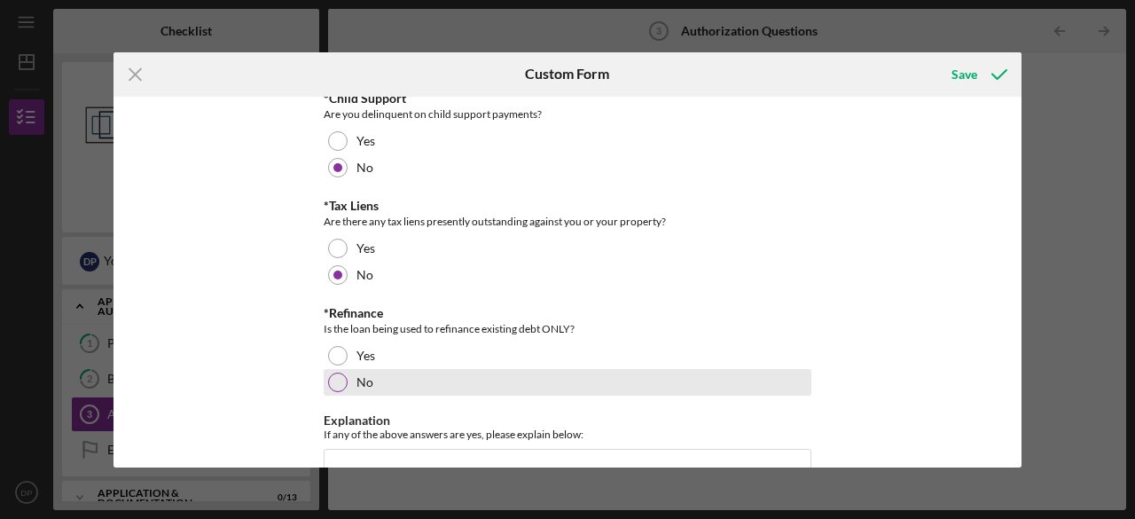
click at [518, 391] on div "No" at bounding box center [568, 382] width 488 height 27
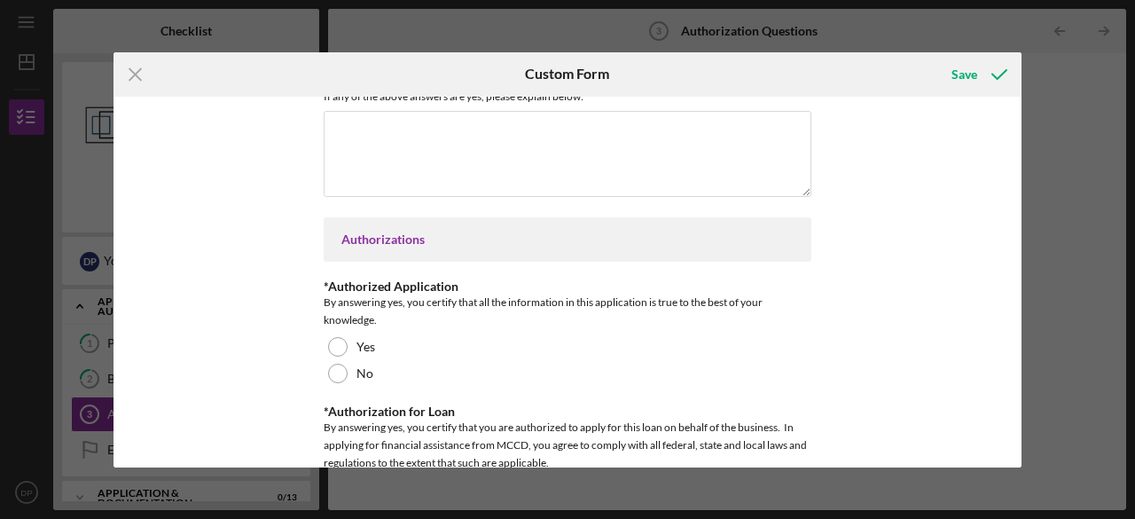
scroll to position [897, 0]
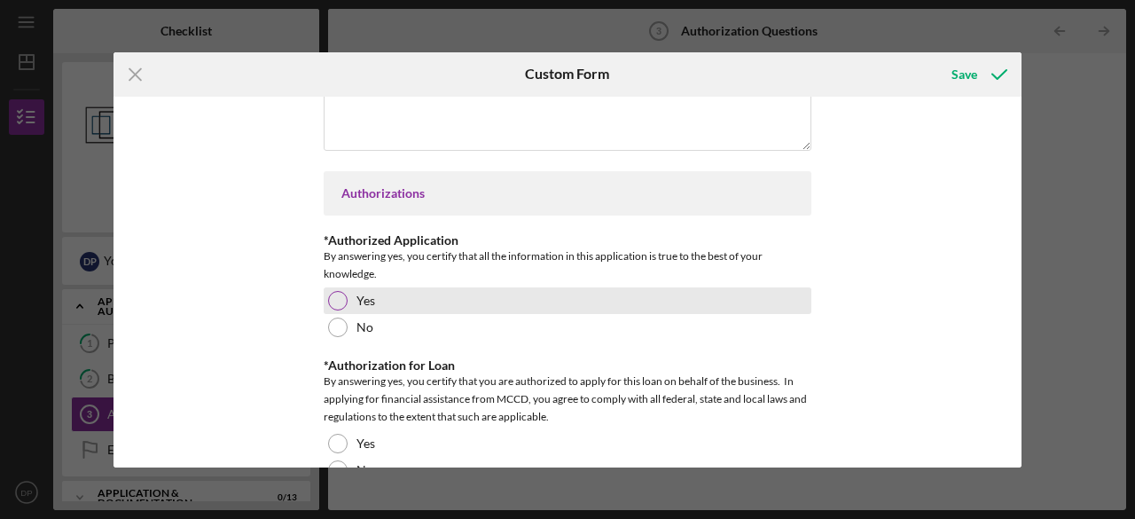
click at [477, 296] on div "Yes" at bounding box center [568, 300] width 488 height 27
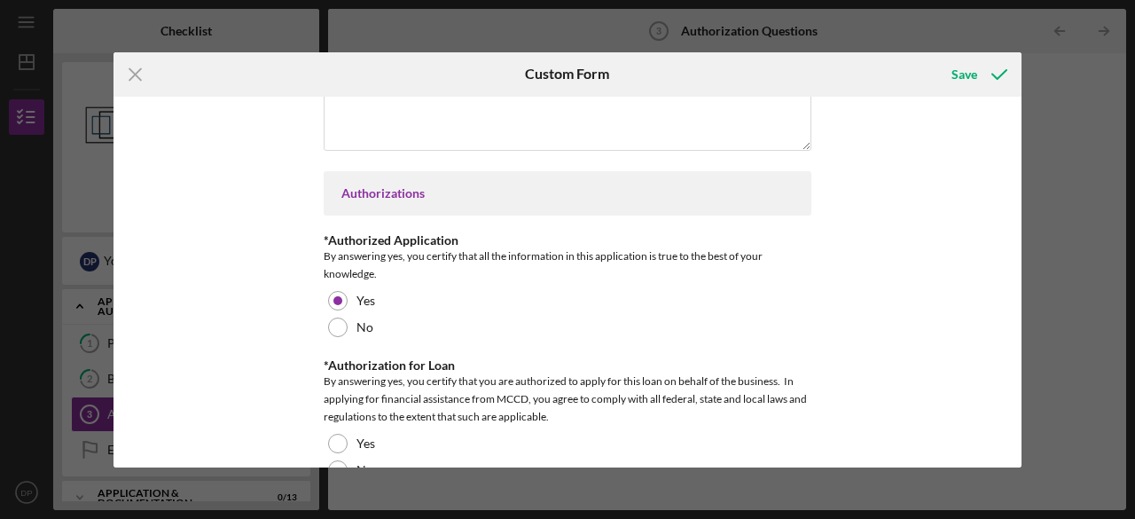
drag, startPoint x: 1014, startPoint y: 364, endPoint x: 998, endPoint y: 417, distance: 55.5
click at [998, 417] on div "Disclosures Type of Business *Disqualified Business Is the business type any of…" at bounding box center [568, 282] width 908 height 371
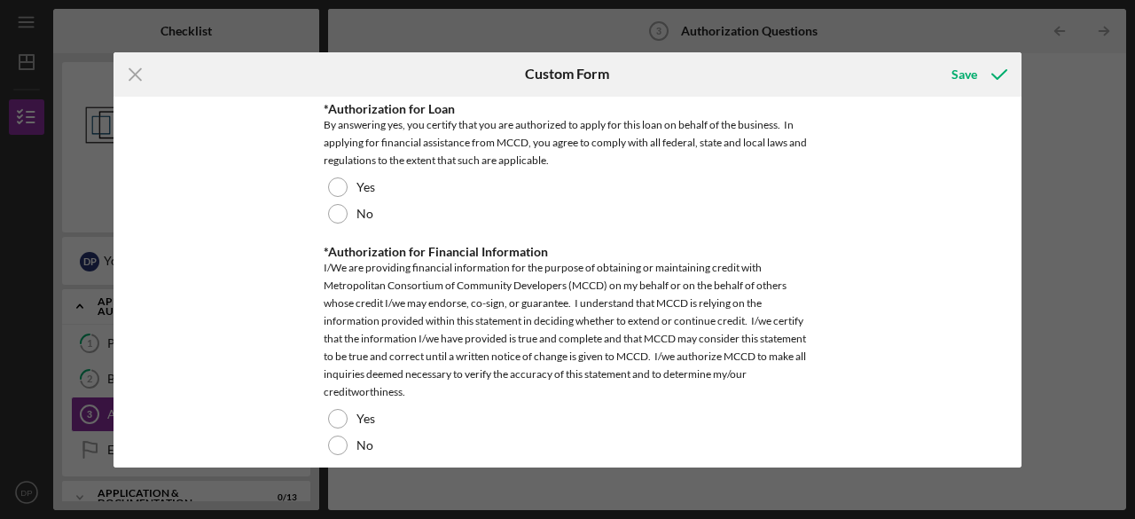
scroll to position [1170, 0]
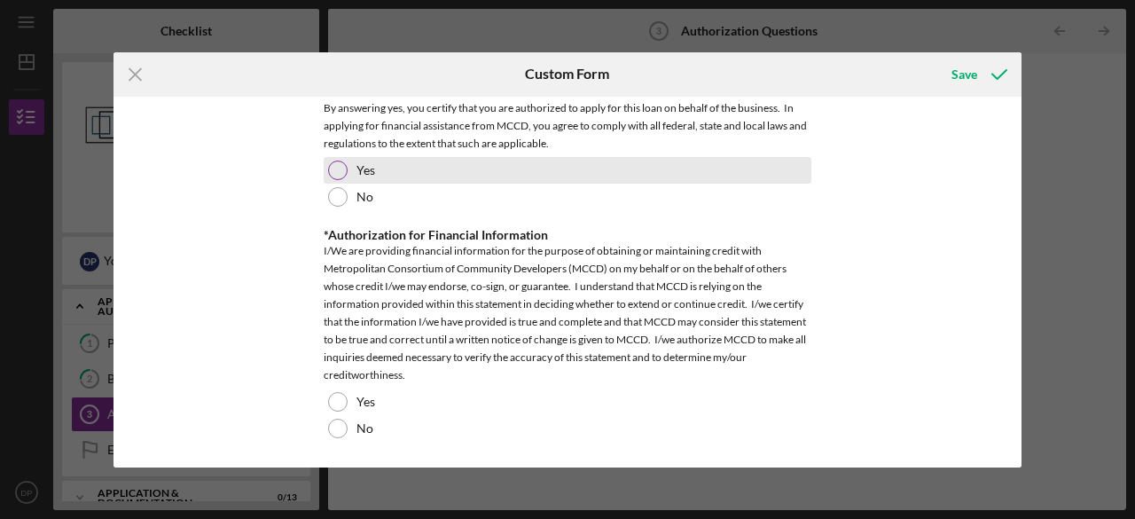
click at [393, 175] on div "Yes" at bounding box center [568, 170] width 488 height 27
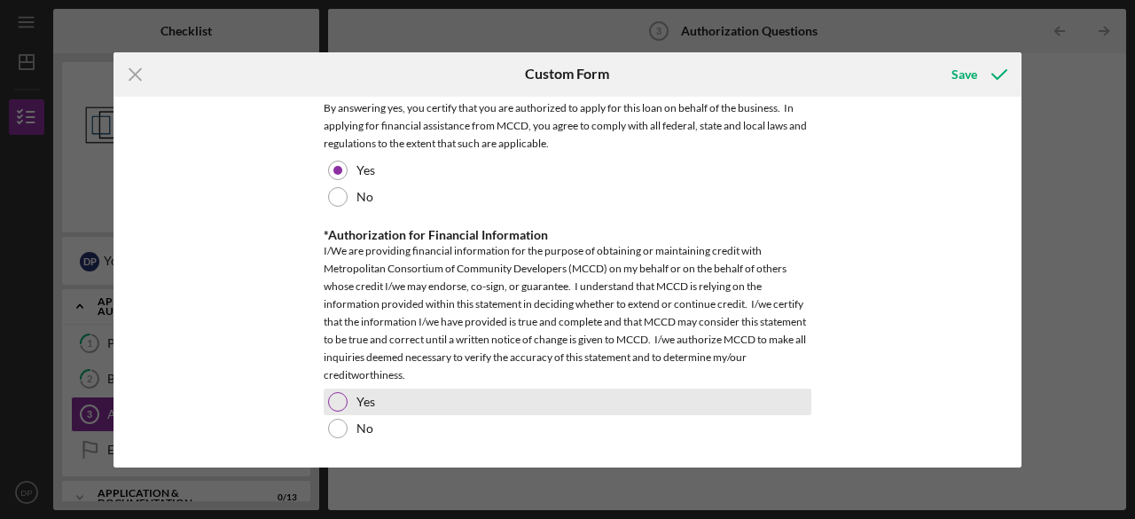
click at [400, 395] on div "Yes" at bounding box center [568, 401] width 488 height 27
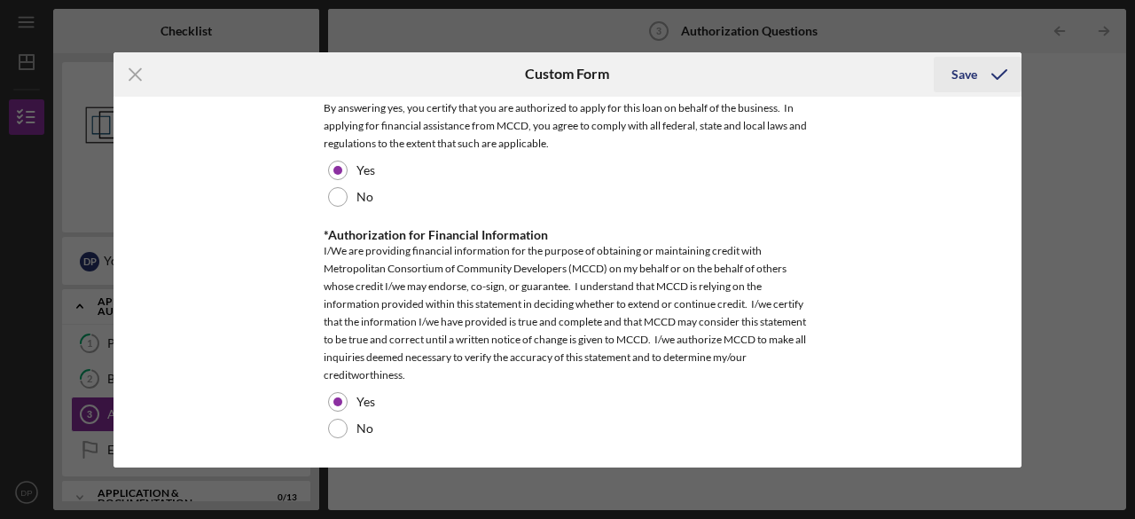
click at [948, 70] on button "Save" at bounding box center [978, 74] width 88 height 35
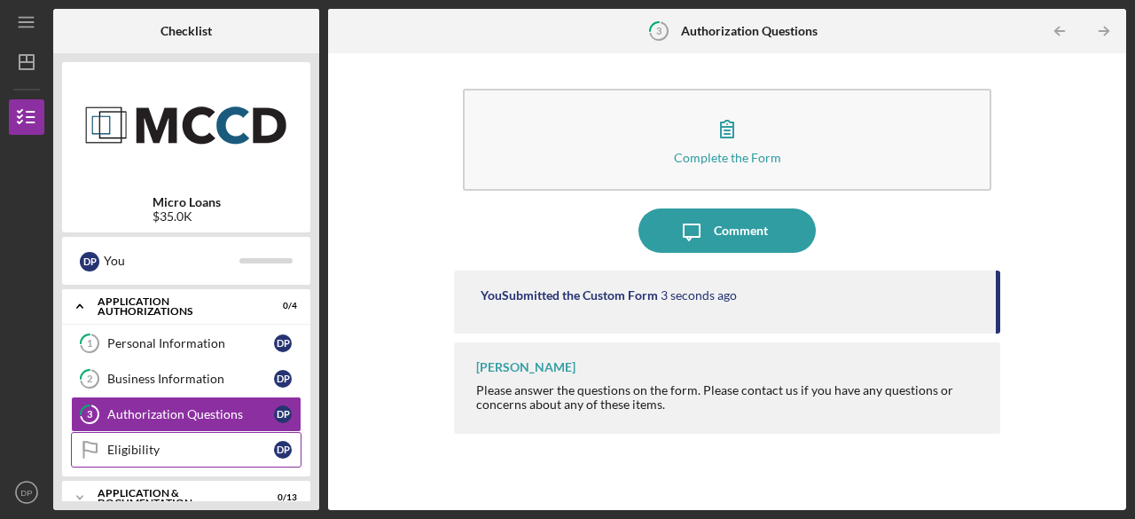
click at [213, 446] on div "Eligibility" at bounding box center [190, 449] width 167 height 14
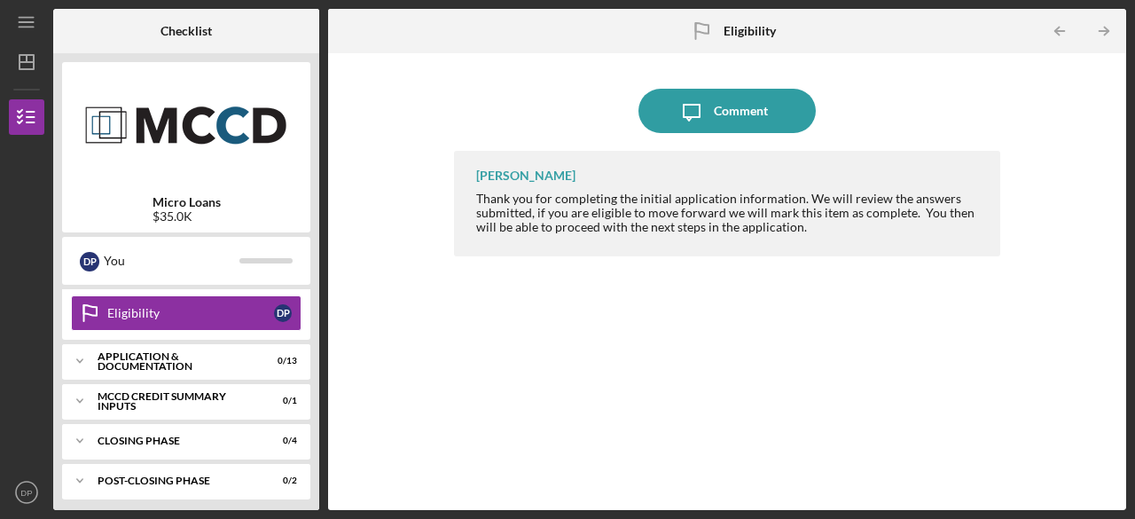
scroll to position [137, 0]
click at [202, 365] on div "Icon/Expander Application & Documentation 0 / 13" at bounding box center [186, 359] width 248 height 35
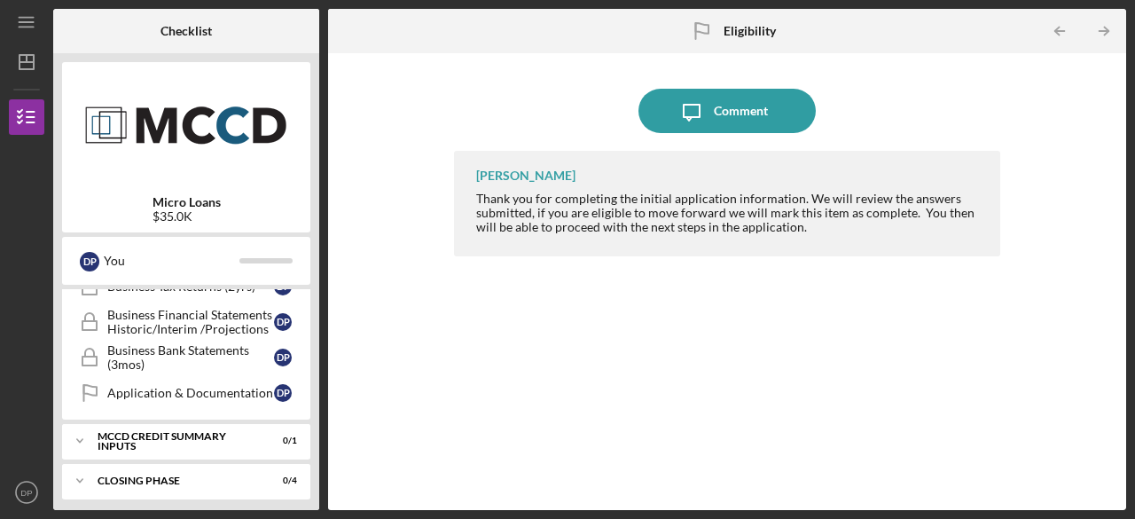
scroll to position [583, 0]
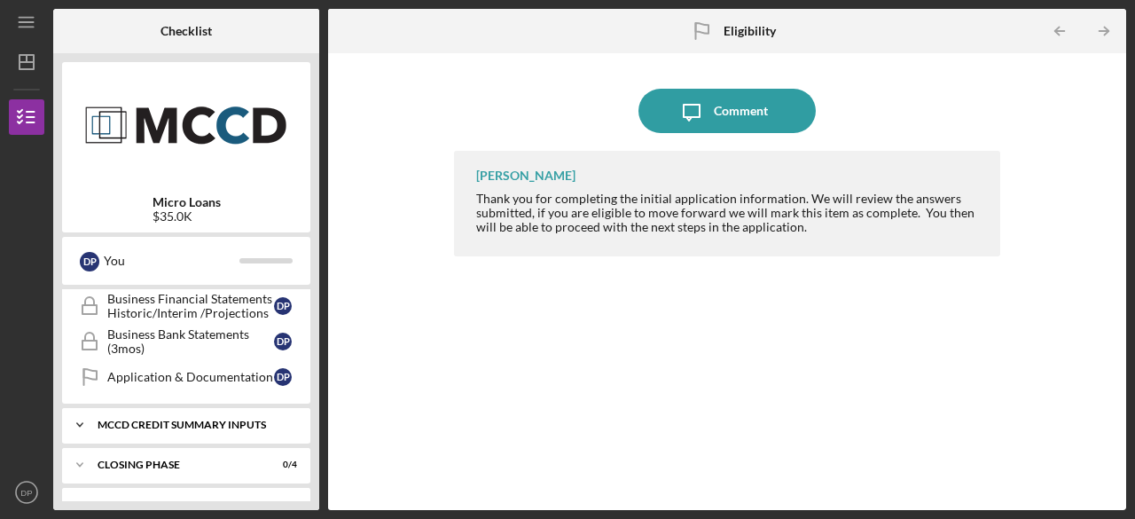
click at [215, 408] on div "Icon/Expander MCCD Credit Summary Inputs 0 / 1" at bounding box center [186, 424] width 248 height 35
